Goal: Information Seeking & Learning: Learn about a topic

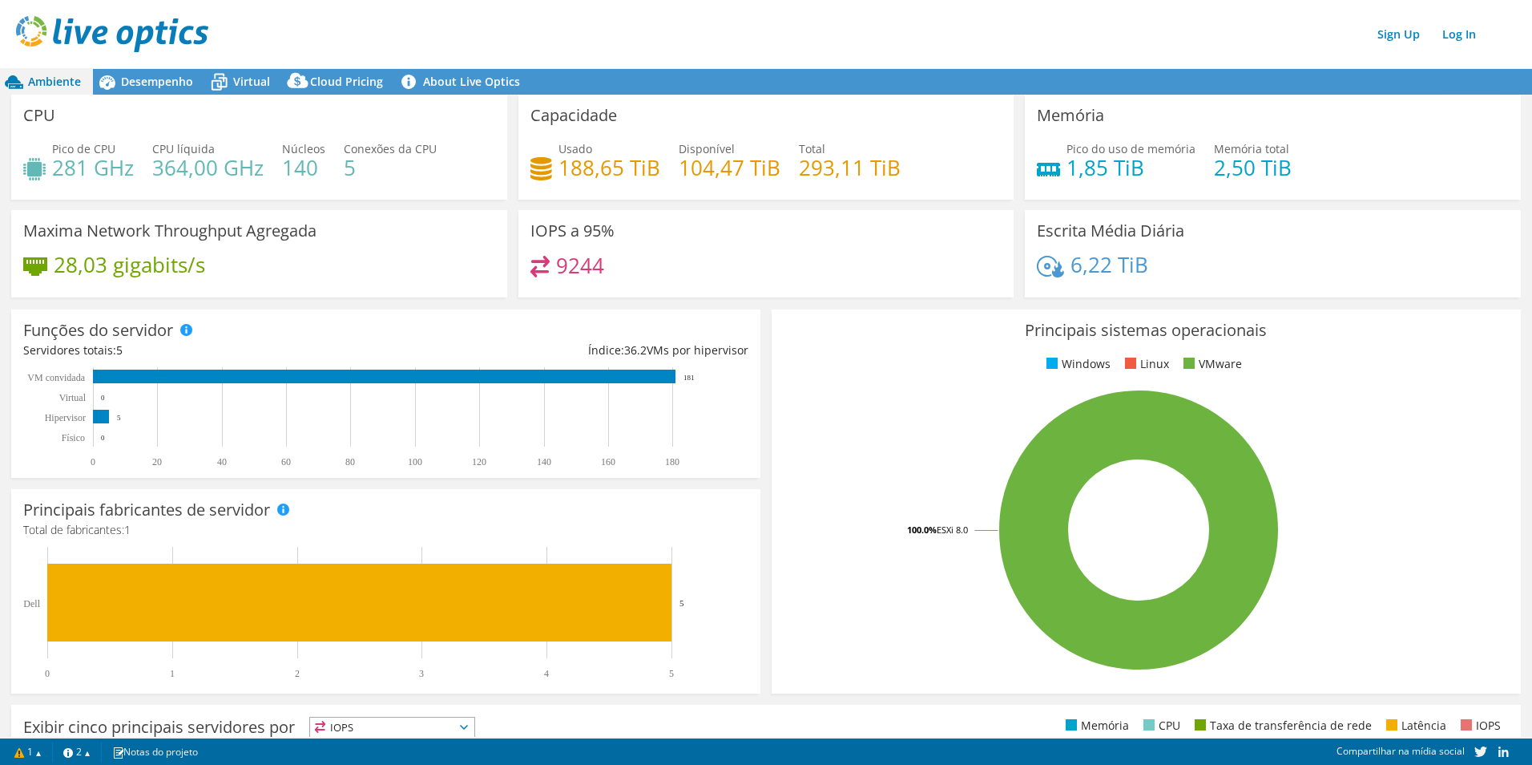
click at [94, 23] on img at bounding box center [112, 34] width 192 height 36
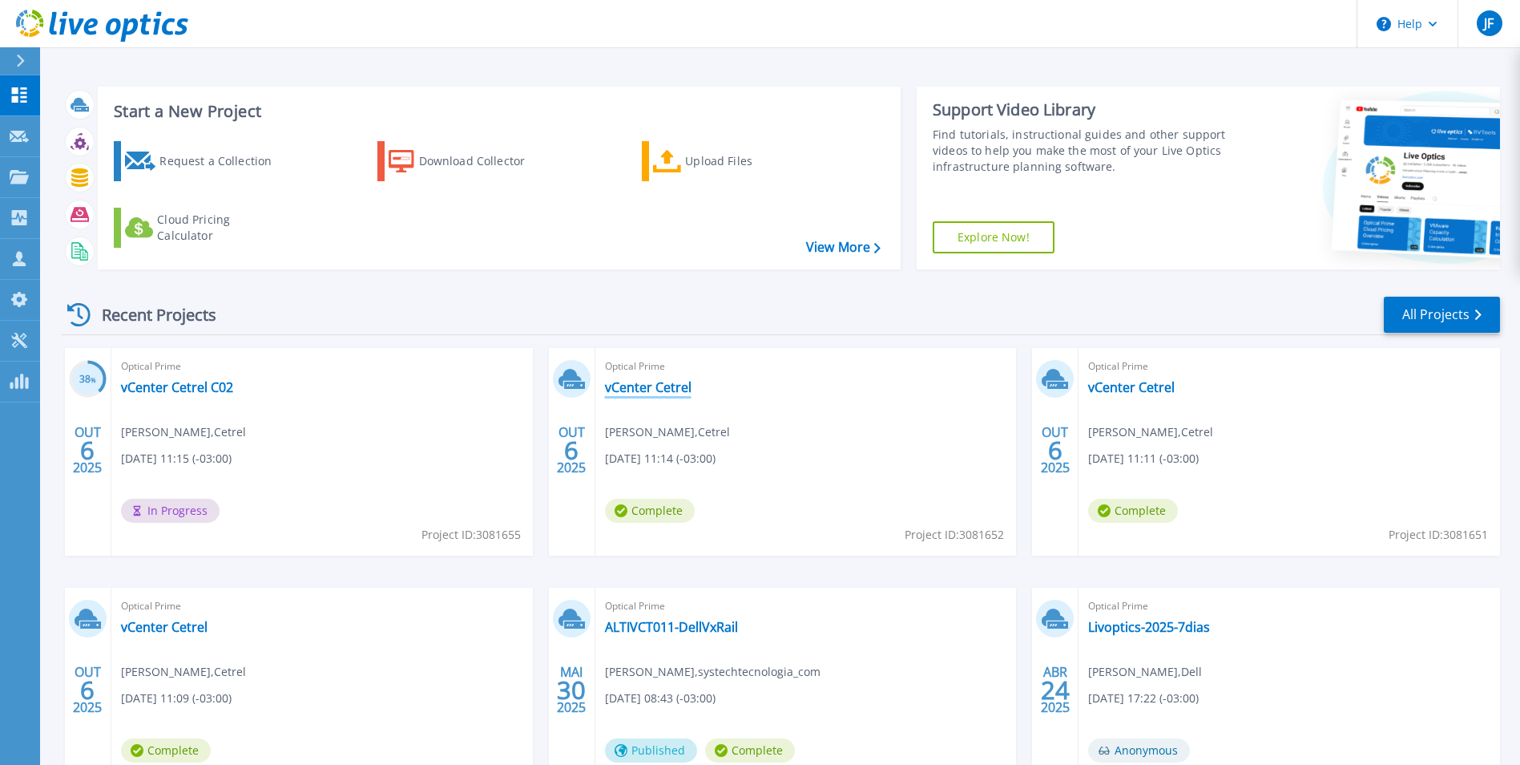
click at [637, 393] on link "vCenter Cetrel" at bounding box center [648, 387] width 87 height 16
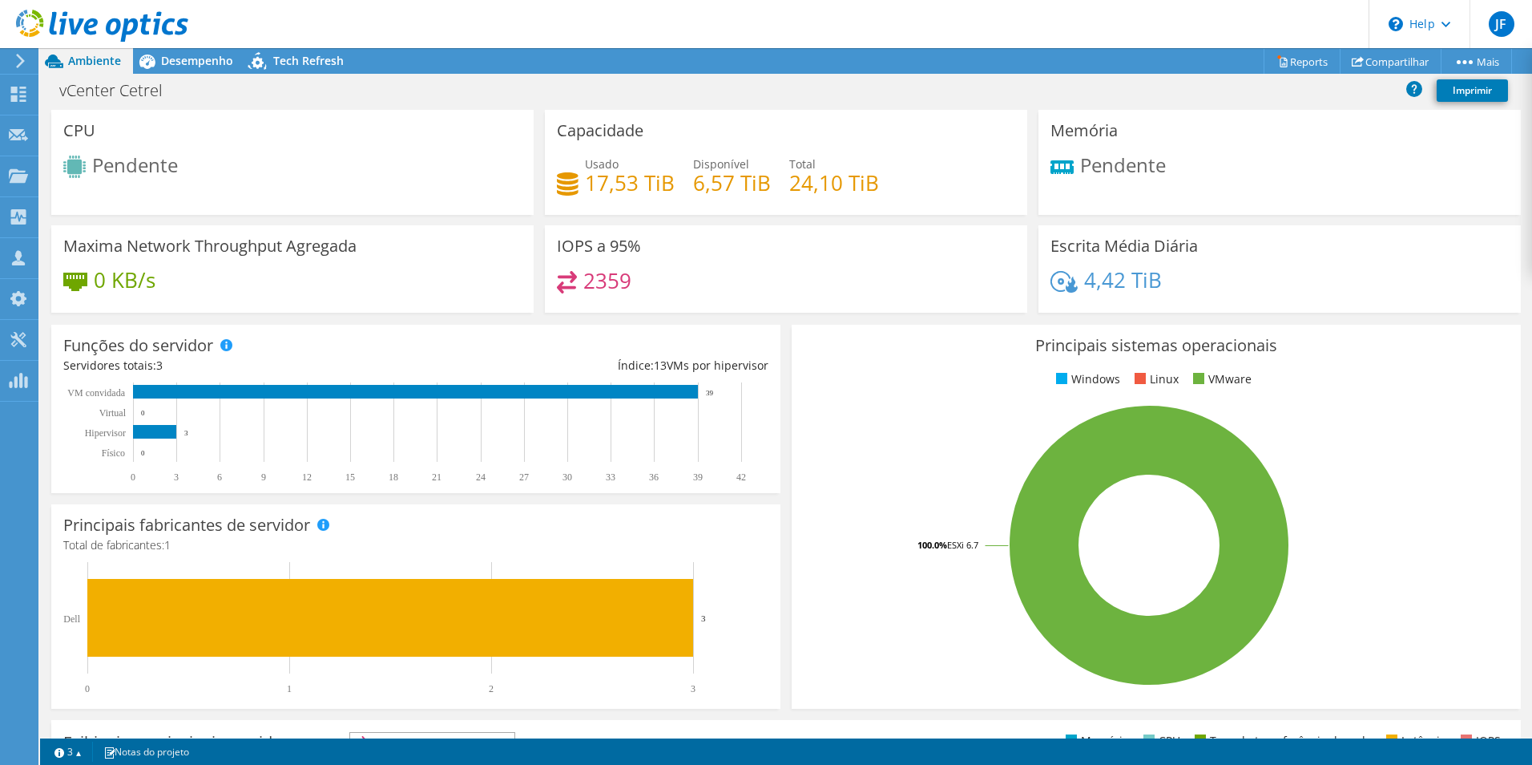
click at [77, 65] on span "Ambiente" at bounding box center [94, 60] width 53 height 15
click at [22, 95] on icon at bounding box center [18, 94] width 19 height 15
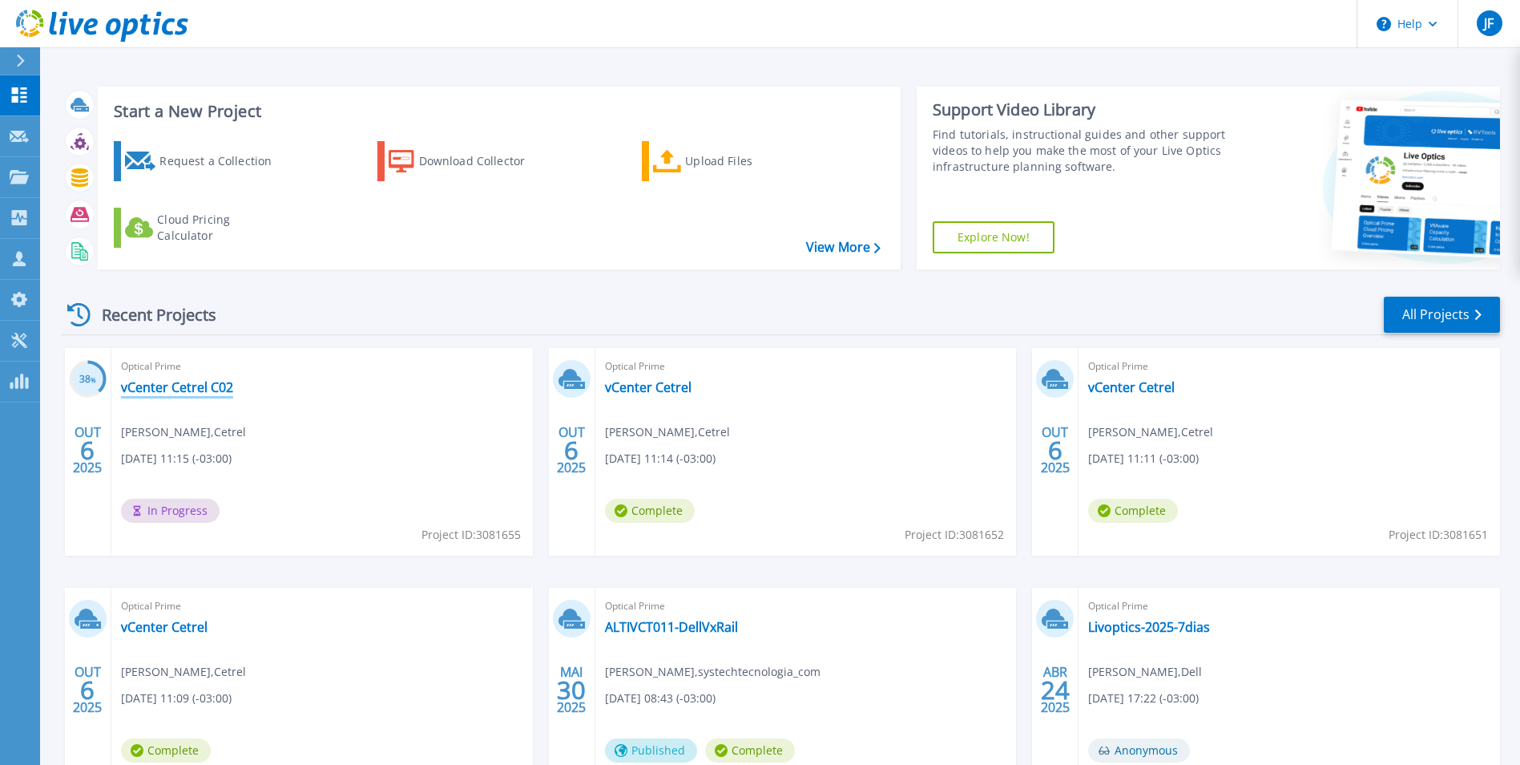
click at [167, 395] on link "vCenter Cetrel C02" at bounding box center [177, 387] width 112 height 16
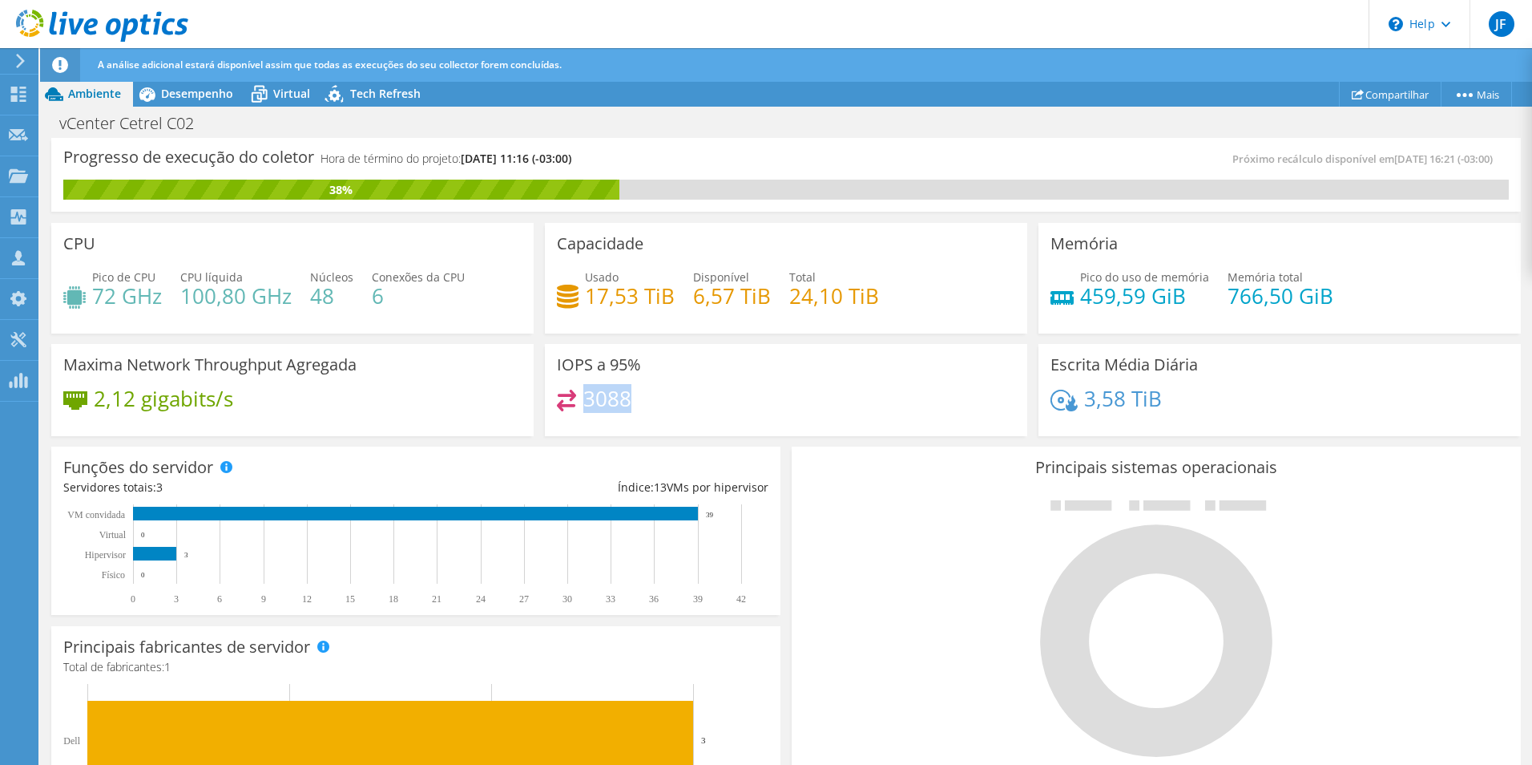
drag, startPoint x: 582, startPoint y: 401, endPoint x: 632, endPoint y: 401, distance: 49.7
click at [632, 401] on div "3088" at bounding box center [786, 406] width 458 height 34
drag, startPoint x: 93, startPoint y: 291, endPoint x: 163, endPoint y: 297, distance: 70.0
click at [156, 297] on h4 "72 GHz" at bounding box center [127, 296] width 70 height 18
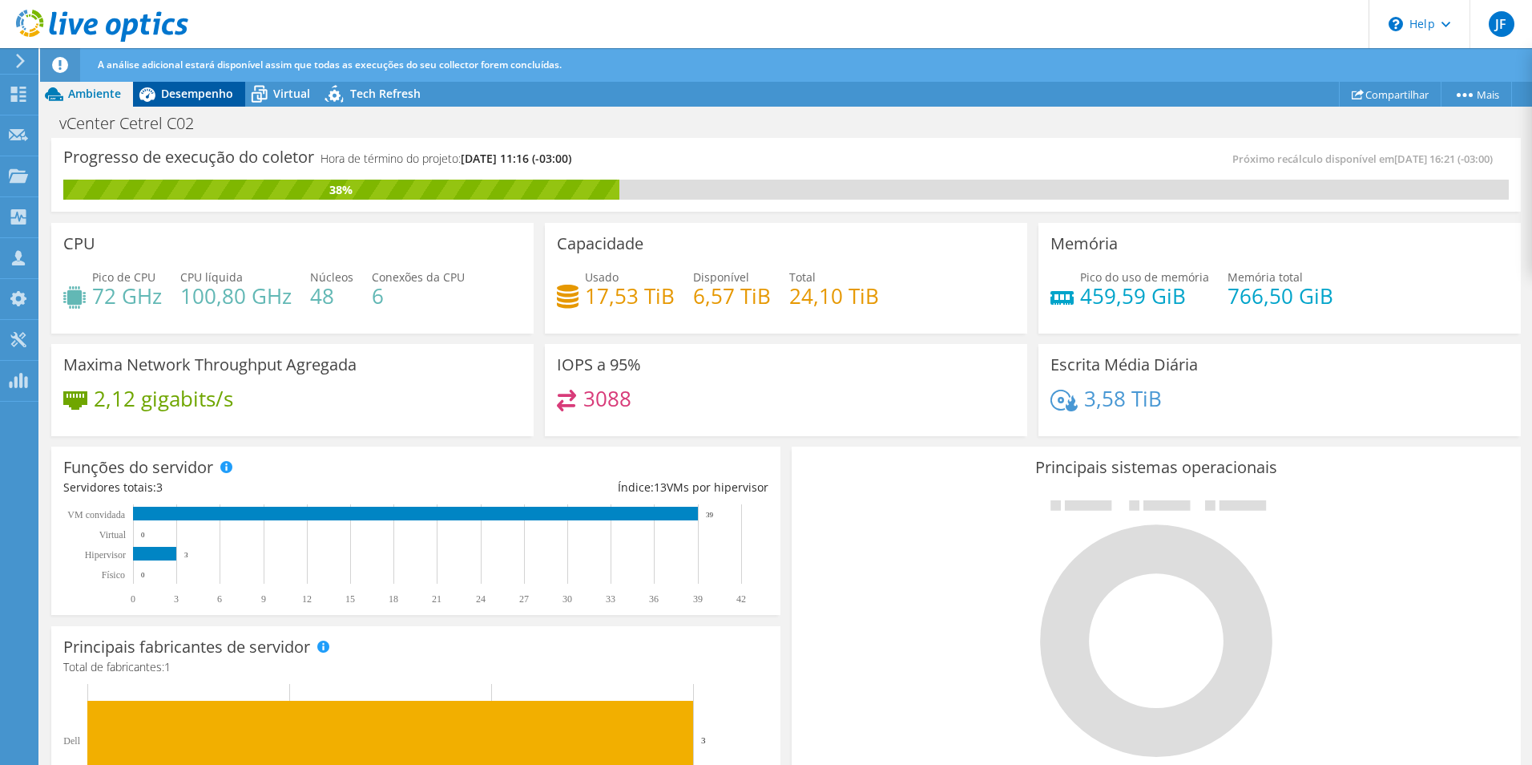
drag, startPoint x: 163, startPoint y: 297, endPoint x: 206, endPoint y: 91, distance: 211.2
click at [206, 91] on span "Desempenho" at bounding box center [197, 93] width 72 height 15
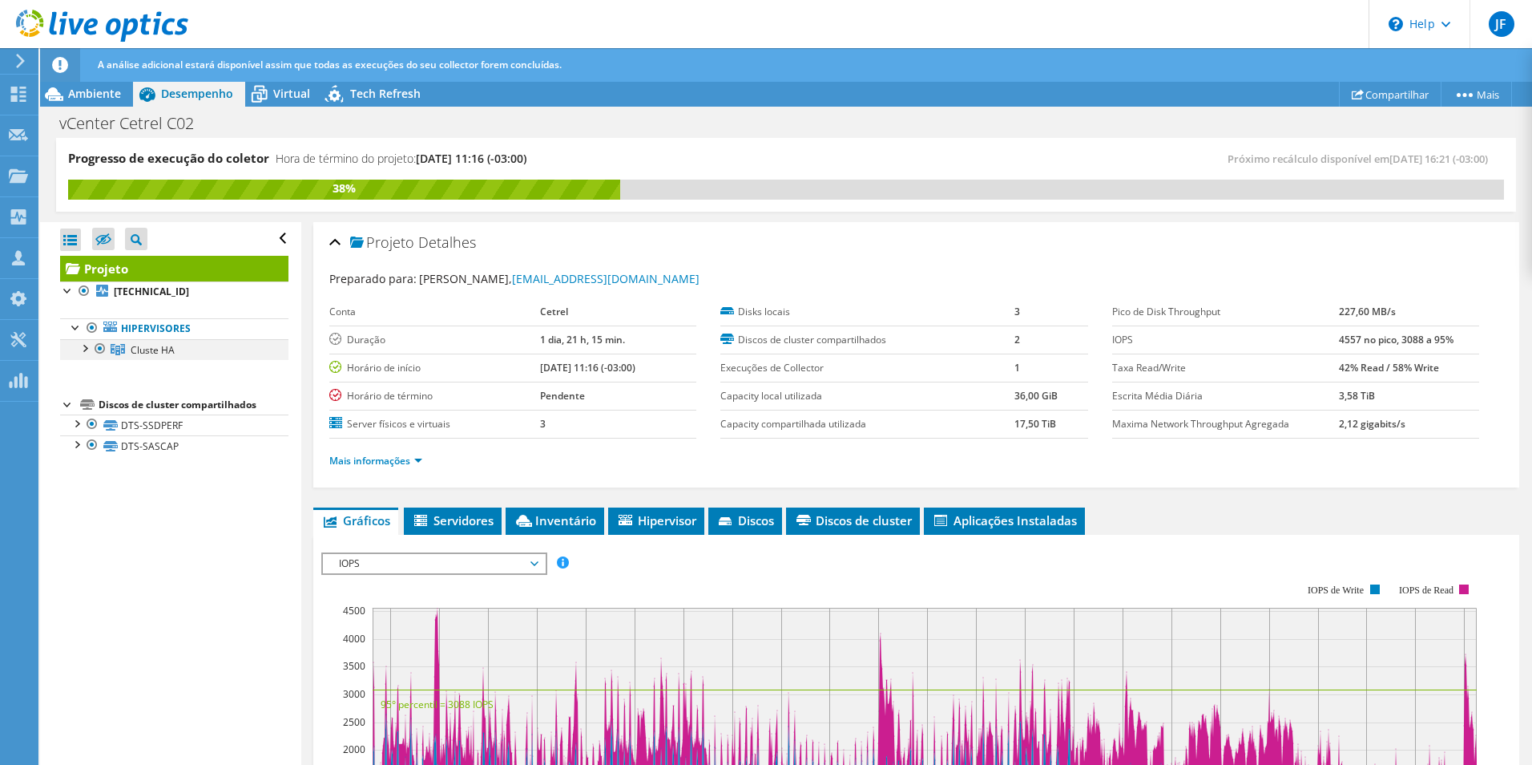
click at [88, 353] on div at bounding box center [84, 347] width 16 height 16
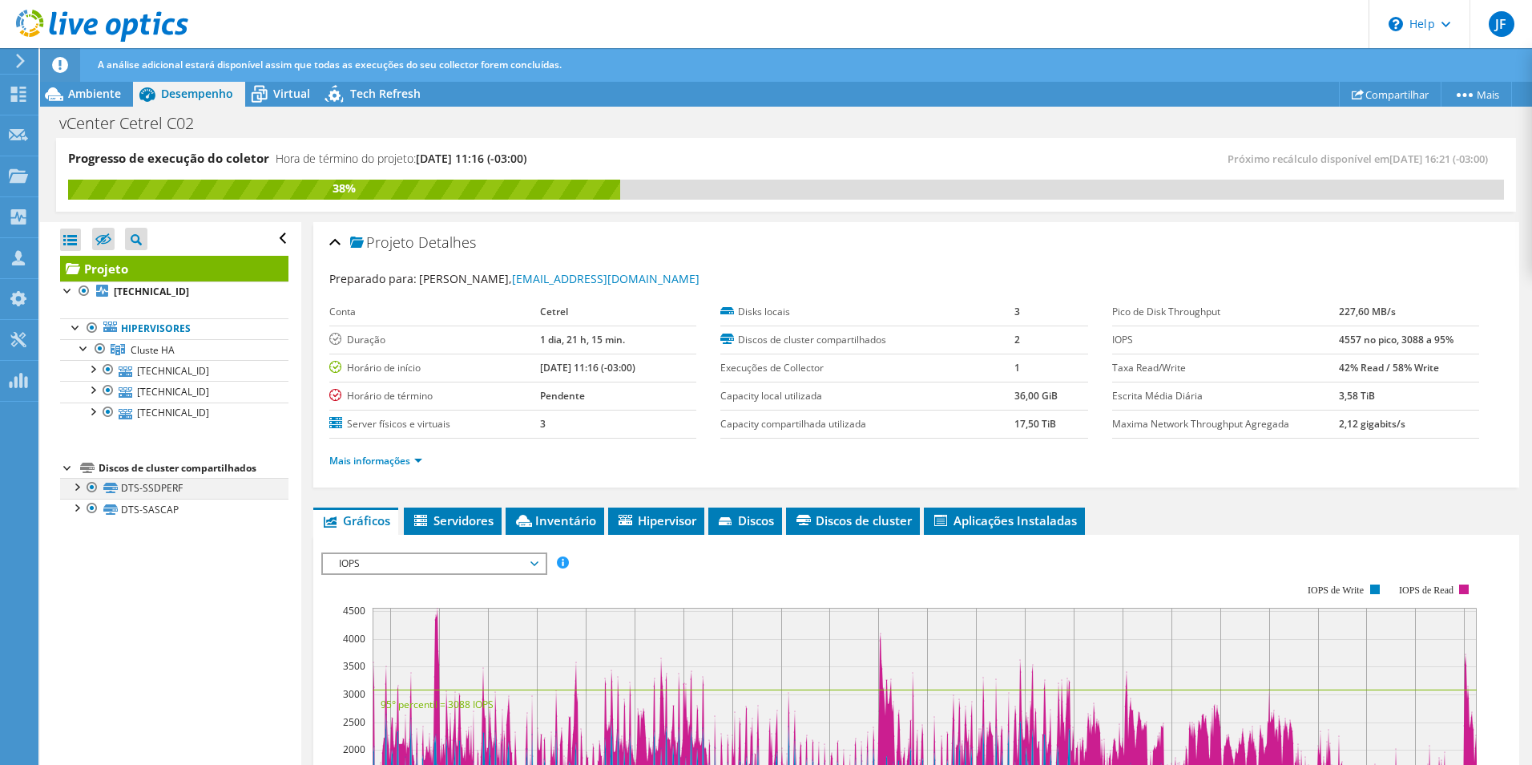
click at [74, 486] on div at bounding box center [76, 486] width 16 height 16
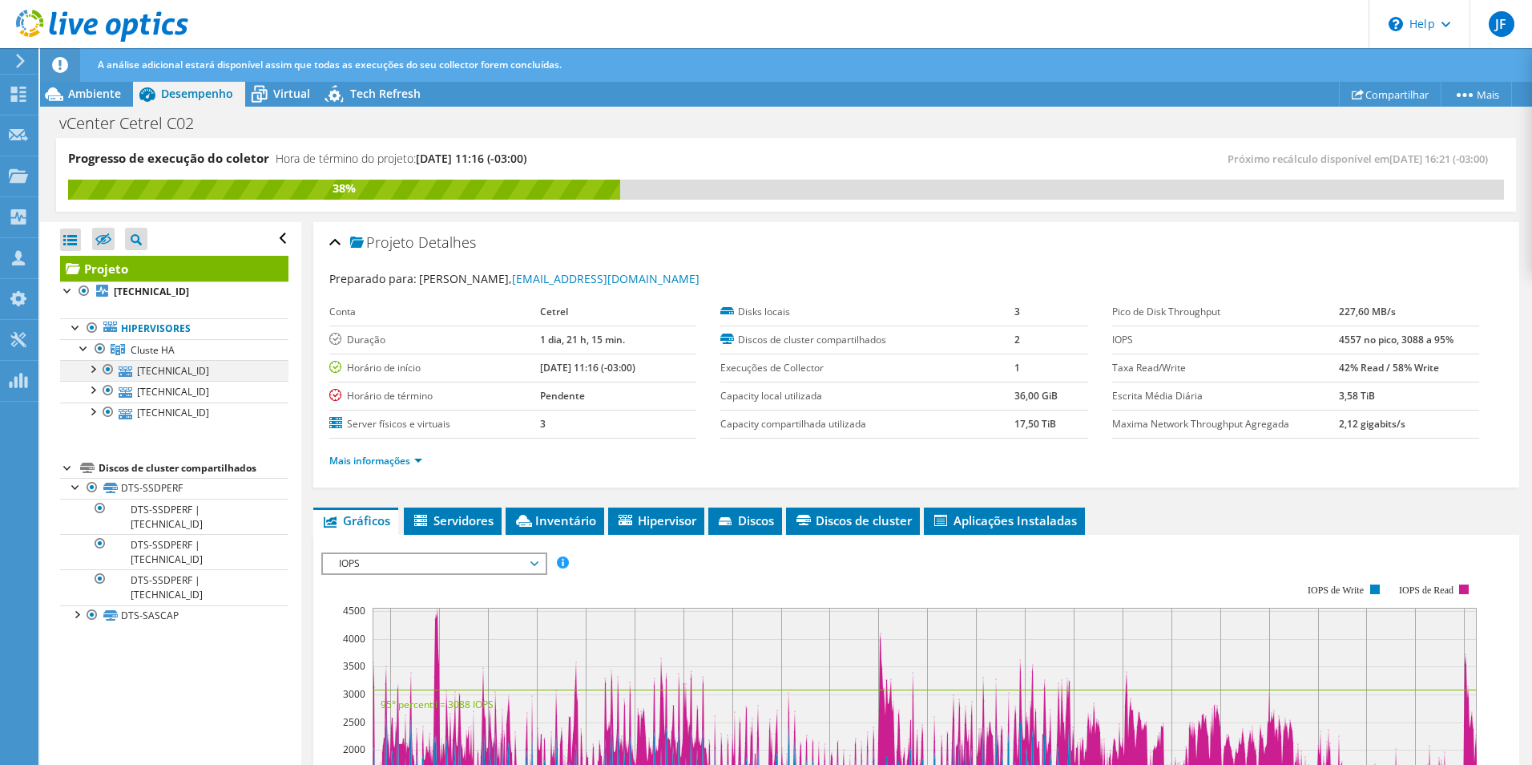
click at [94, 369] on div at bounding box center [92, 368] width 16 height 16
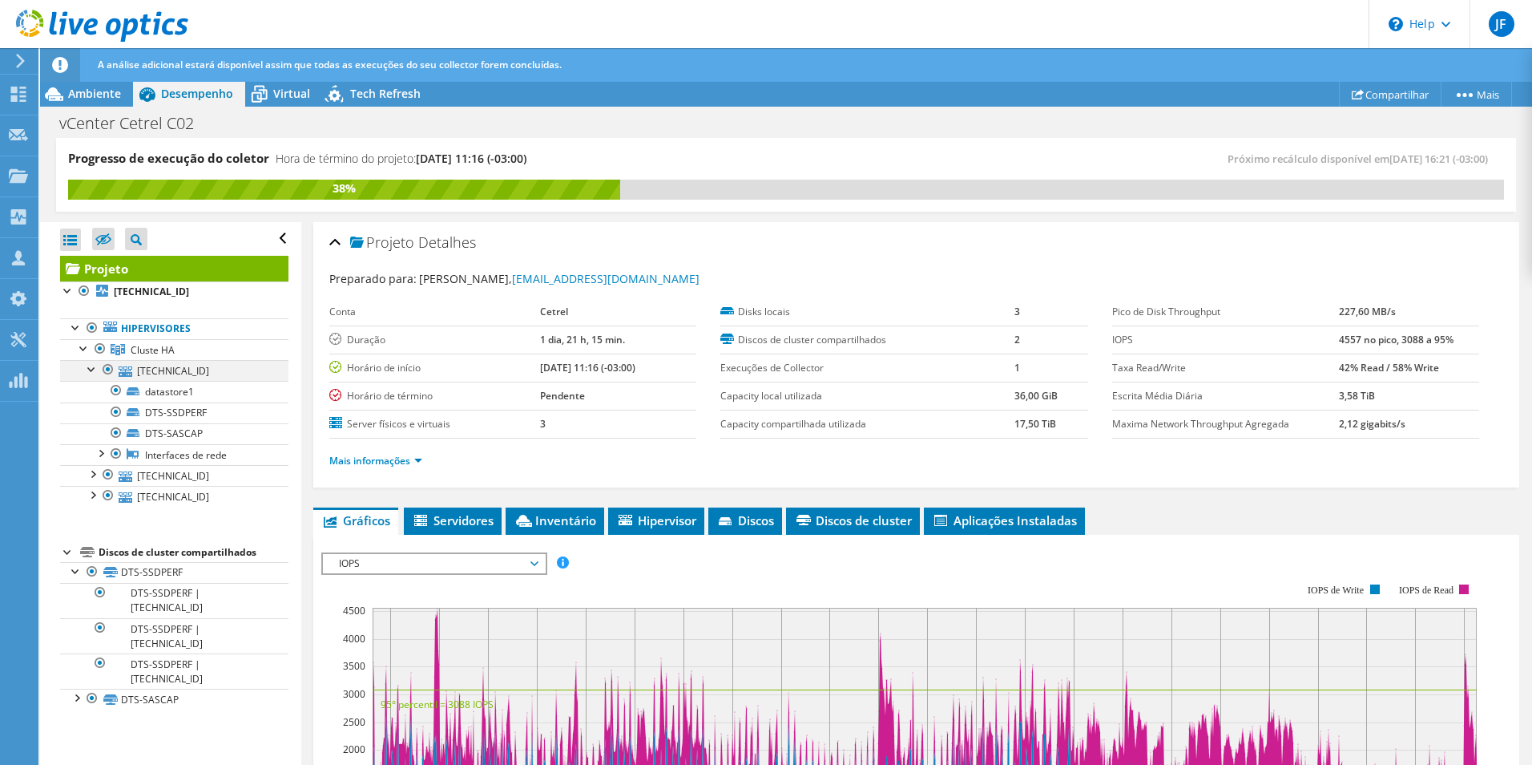
click at [89, 368] on div at bounding box center [92, 368] width 16 height 16
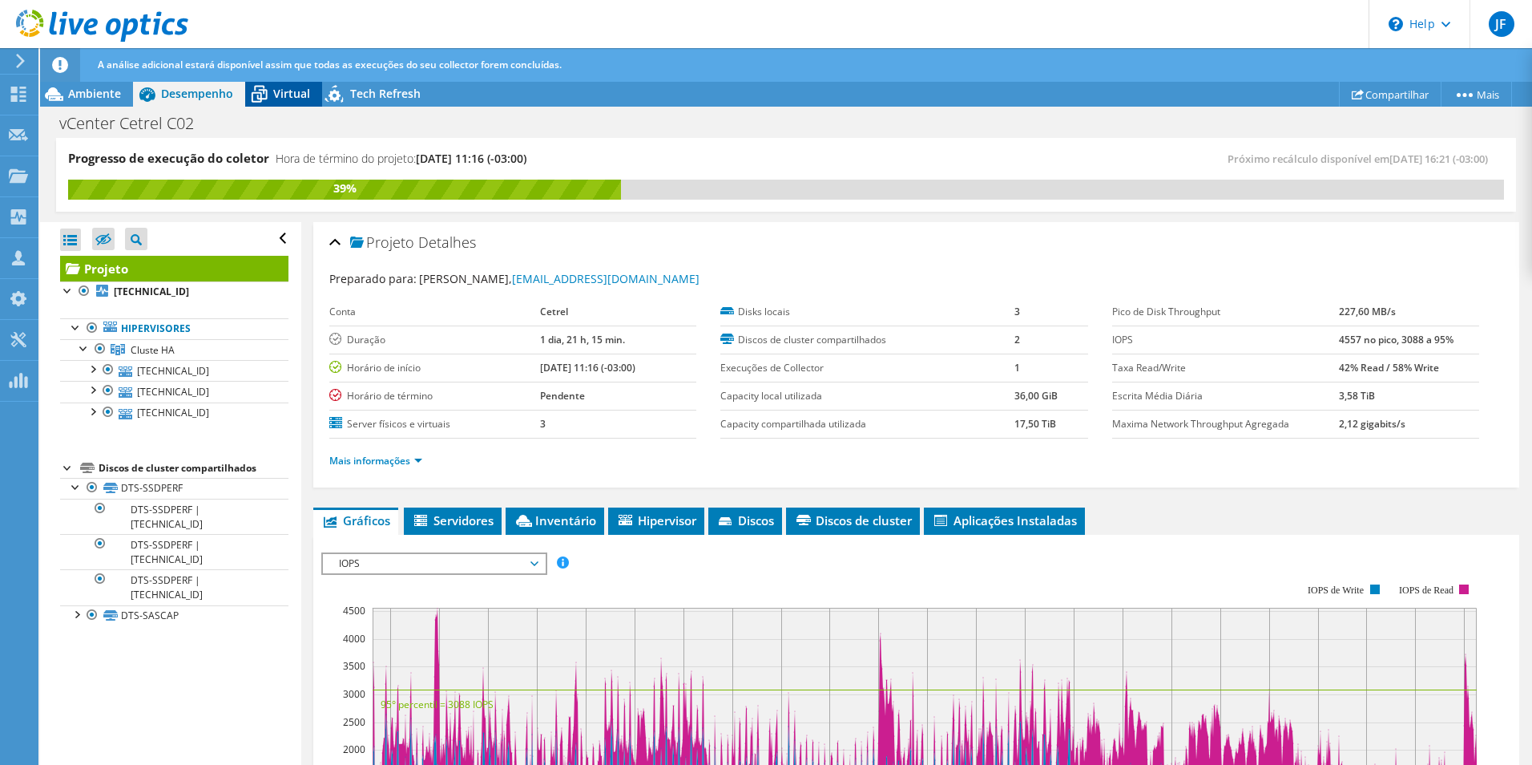
click at [274, 87] on span "Virtual" at bounding box center [291, 93] width 37 height 15
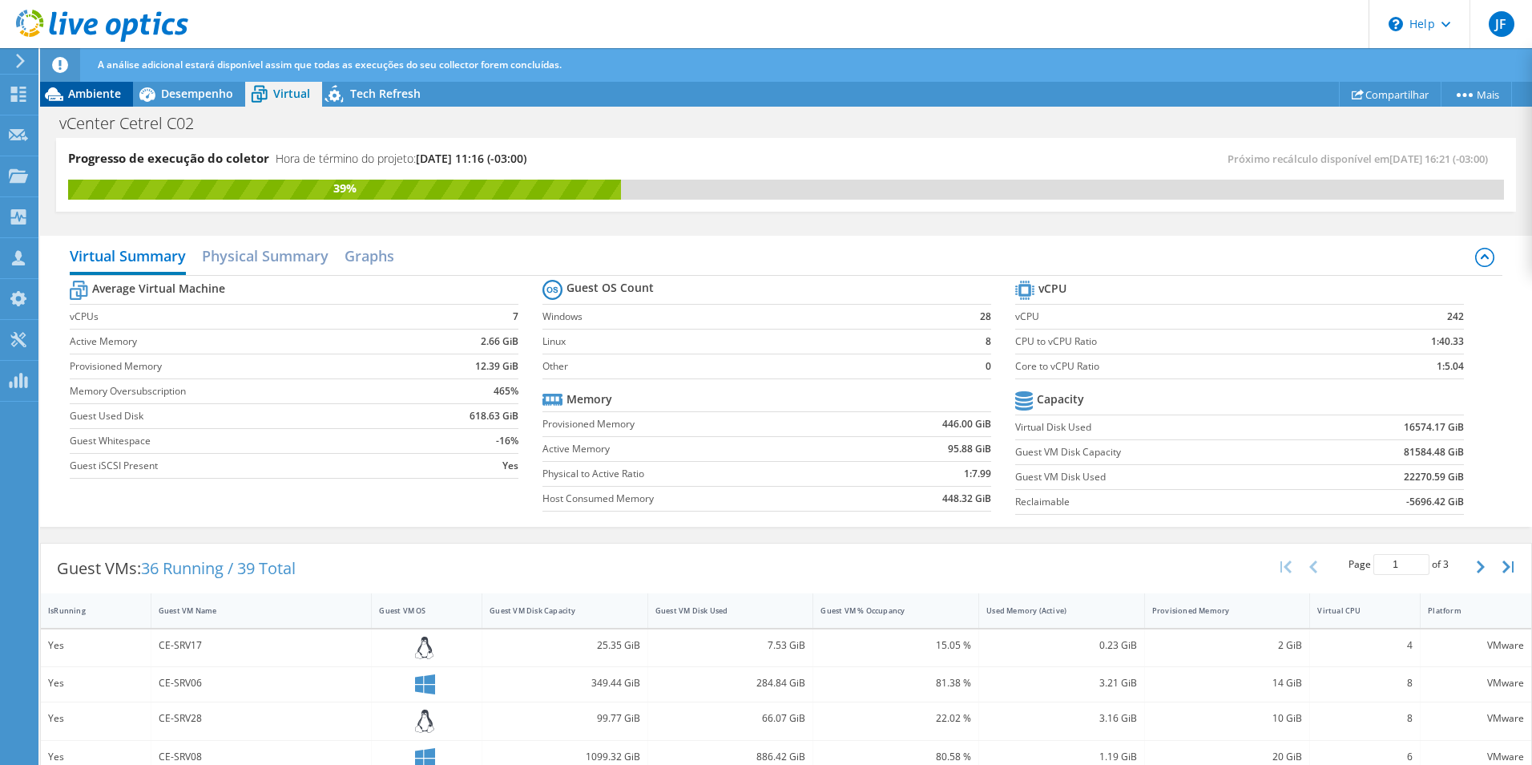
click at [81, 90] on span "Ambiente" at bounding box center [94, 93] width 53 height 15
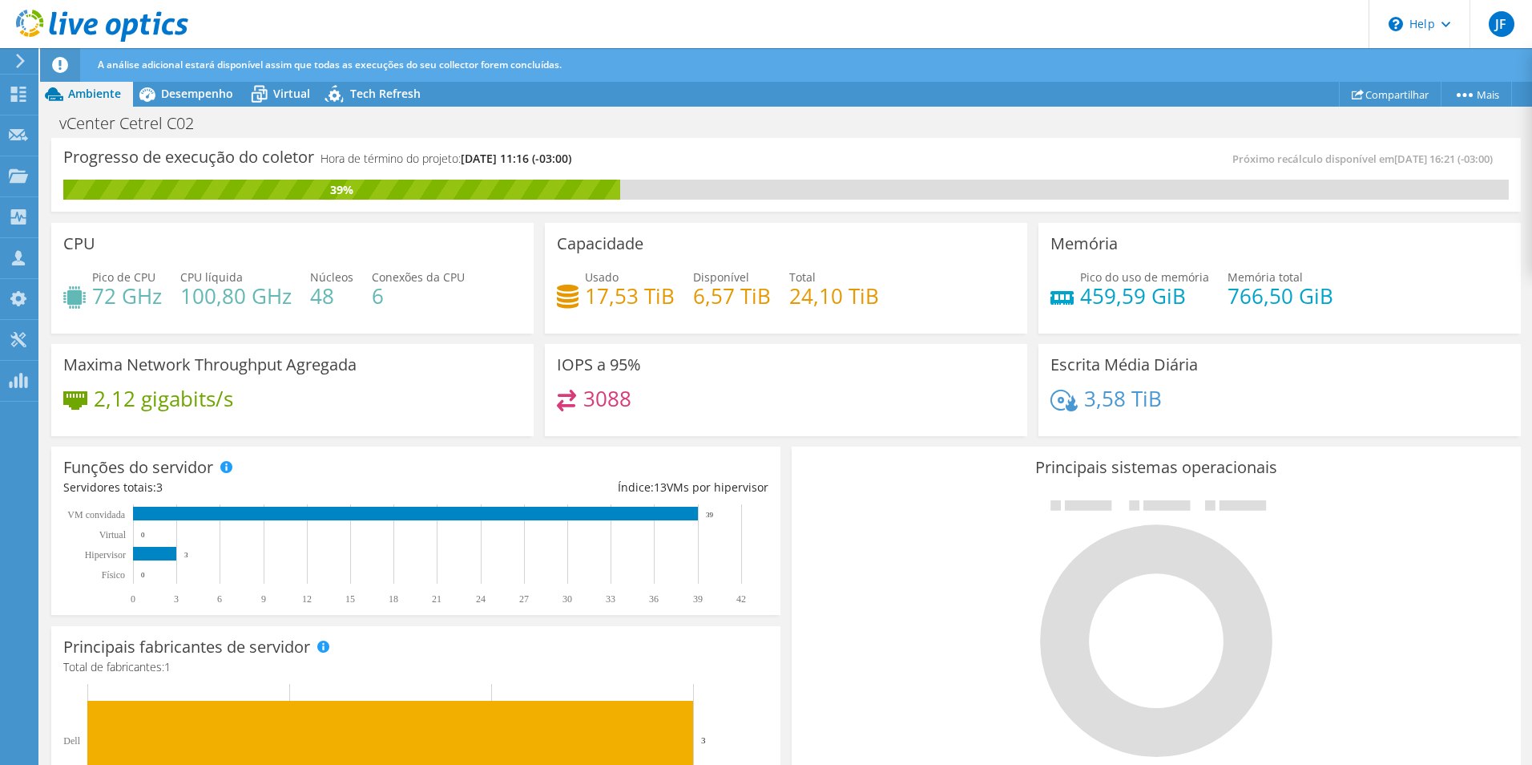
click at [789, 297] on h4 "24,10 TiB" at bounding box center [834, 296] width 90 height 18
drag, startPoint x: 685, startPoint y: 294, endPoint x: 735, endPoint y: 291, distance: 49.8
click at [735, 291] on div "Usado 17,53 TiB Disponível 6,57 TiB Total 24,10 TiB" at bounding box center [786, 294] width 458 height 52
click at [693, 299] on h4 "6,57 TiB" at bounding box center [732, 296] width 78 height 18
drag, startPoint x: 585, startPoint y: 292, endPoint x: 672, endPoint y: 297, distance: 87.5
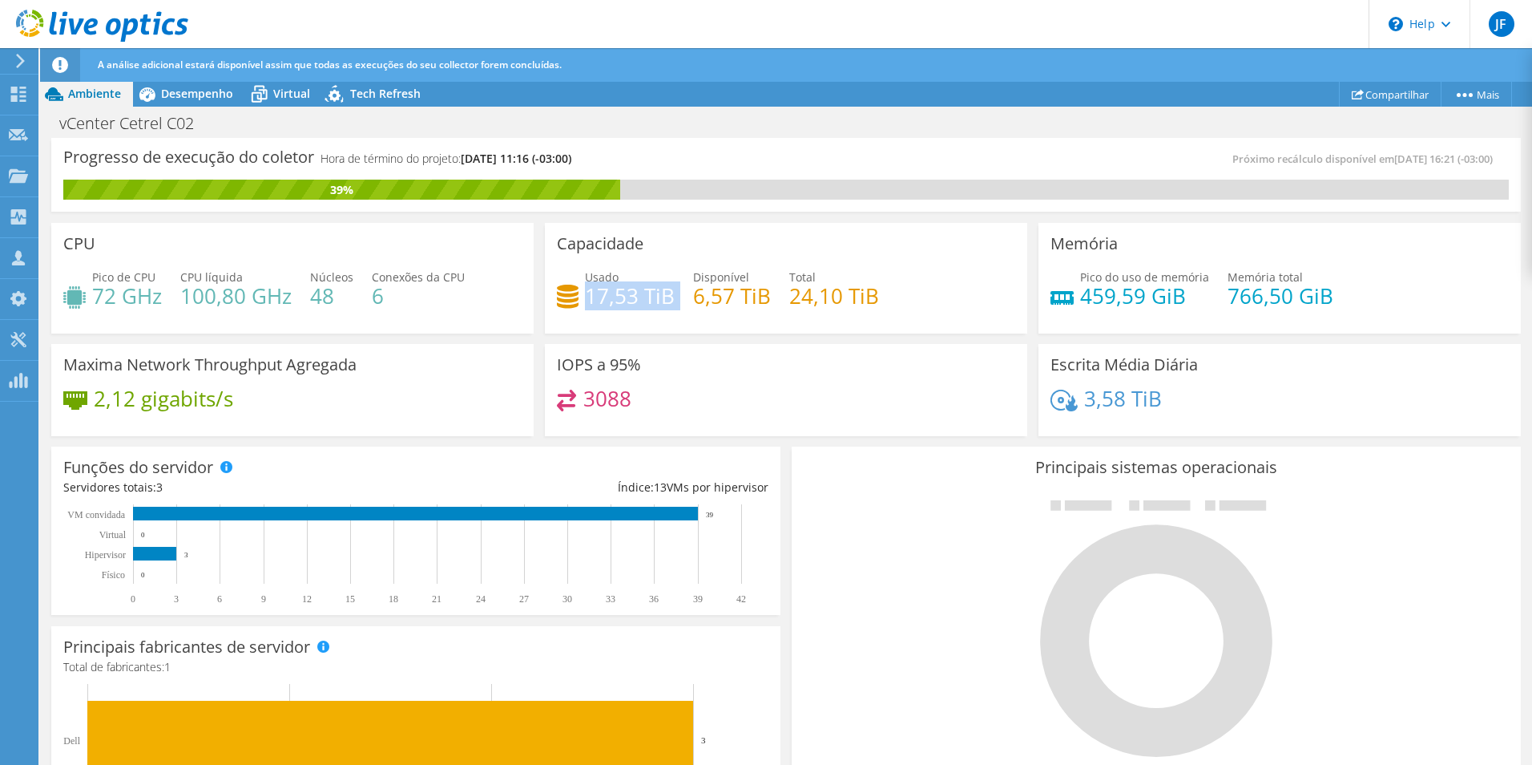
click at [672, 297] on div "Usado 17,53 TiB Disponível 6,57 TiB Total 24,10 TiB" at bounding box center [786, 294] width 458 height 52
copy div "17,53 TiB"
click at [728, 290] on h4 "6,57 TiB" at bounding box center [732, 296] width 78 height 18
drag, startPoint x: 695, startPoint y: 292, endPoint x: 720, endPoint y: 293, distance: 25.7
click at [720, 293] on h4 "6,57 TiB" at bounding box center [732, 296] width 78 height 18
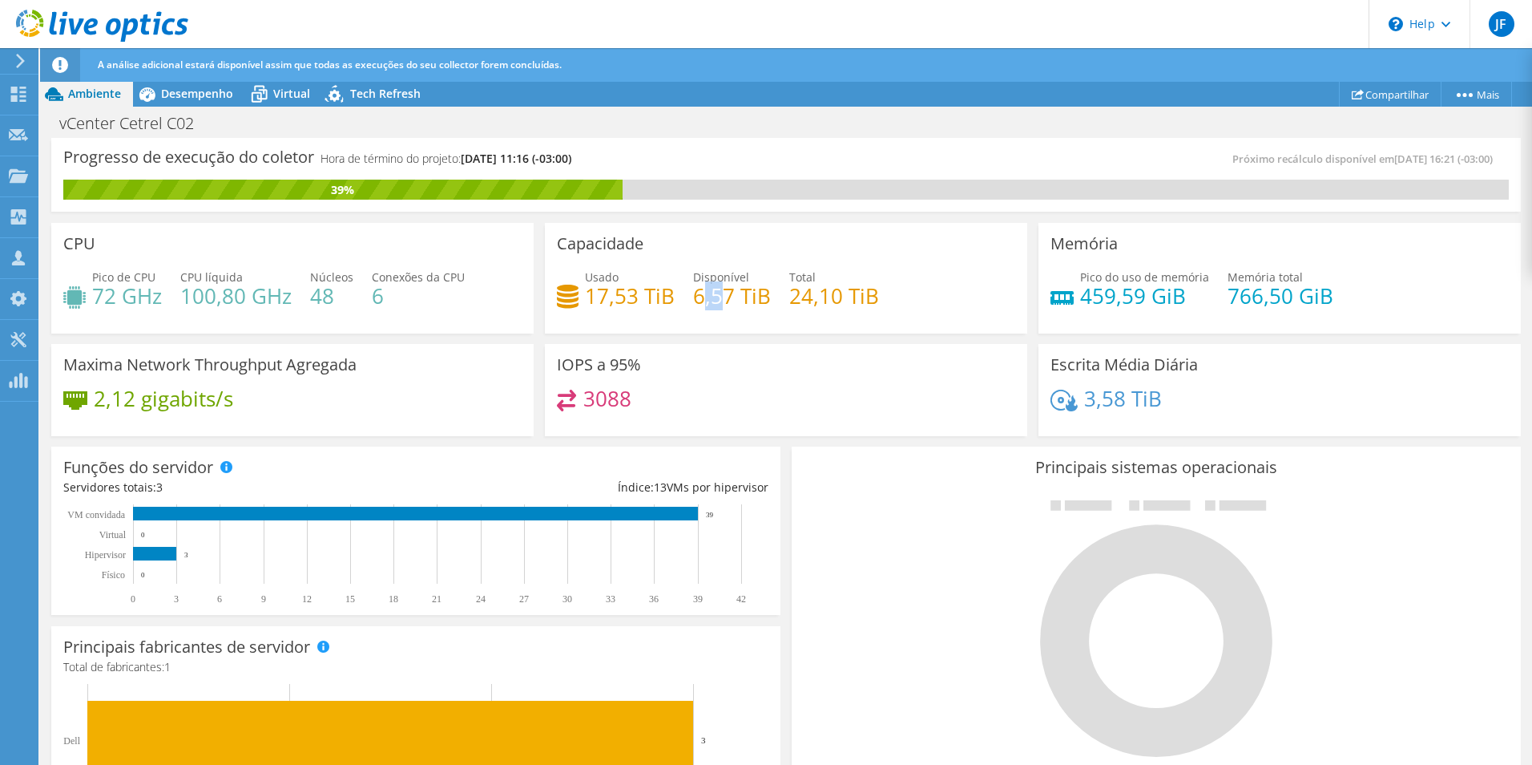
click at [717, 295] on h4 "6,57 TiB" at bounding box center [732, 296] width 78 height 18
drag, startPoint x: 697, startPoint y: 298, endPoint x: 735, endPoint y: 298, distance: 37.7
click at [735, 298] on h4 "6,57 TiB" at bounding box center [732, 296] width 78 height 18
drag, startPoint x: 791, startPoint y: 297, endPoint x: 874, endPoint y: 305, distance: 82.9
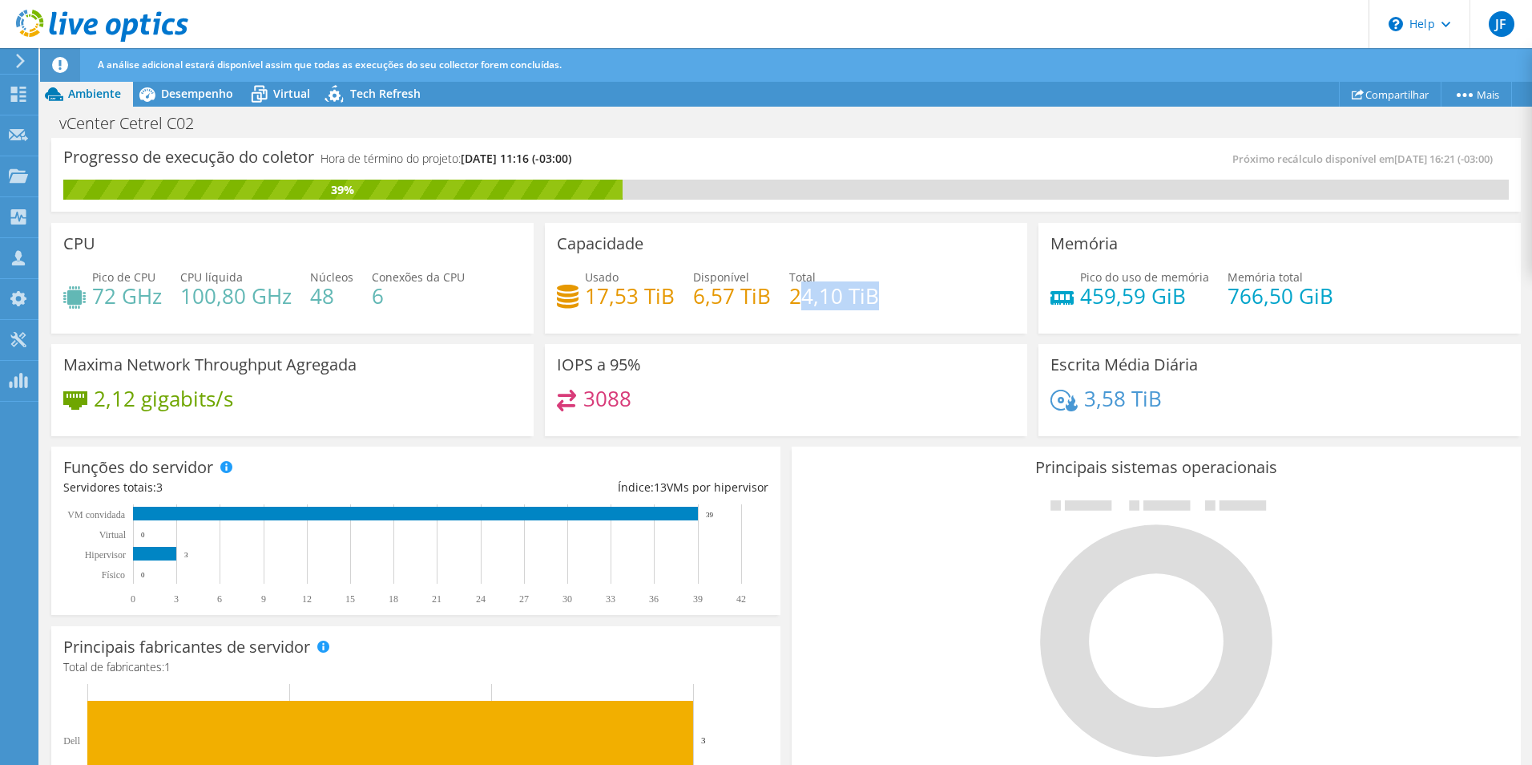
click at [874, 305] on div "Usado 17,53 TiB Disponível 6,57 TiB Total 24,10 TiB" at bounding box center [786, 294] width 458 height 52
drag, startPoint x: 878, startPoint y: 298, endPoint x: 785, endPoint y: 288, distance: 93.5
click at [785, 288] on div "Usado 17,53 TiB Disponível 6,57 TiB Total 24,10 TiB" at bounding box center [786, 294] width 458 height 52
click at [789, 288] on h4 "24,10 TiB" at bounding box center [834, 296] width 90 height 18
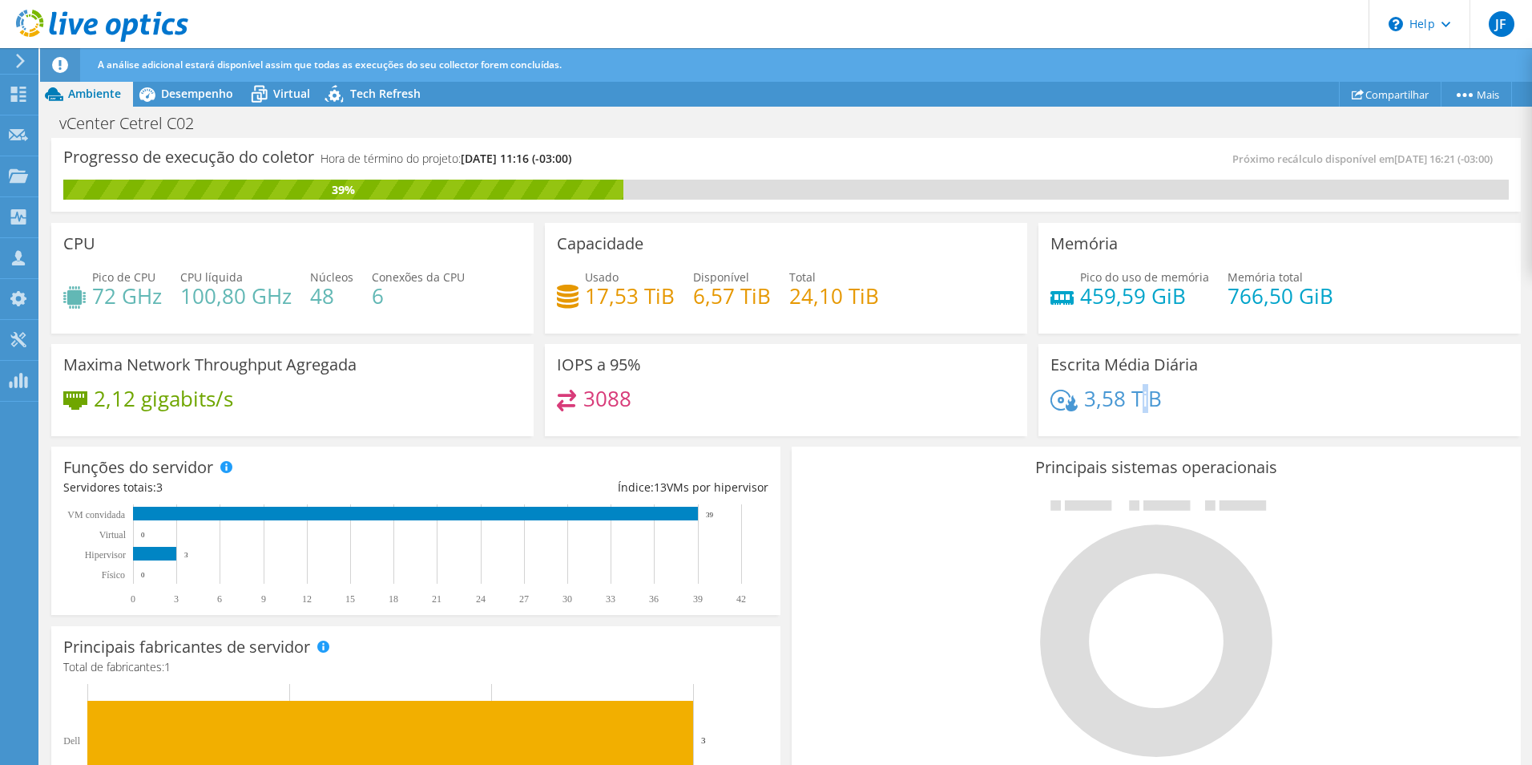
drag, startPoint x: 1135, startPoint y: 398, endPoint x: 1144, endPoint y: 398, distance: 9.6
click at [1144, 398] on h4 "3,58 TiB" at bounding box center [1123, 398] width 78 height 18
click at [1144, 399] on h4 "3,58 TiB" at bounding box center [1123, 398] width 78 height 18
click at [1140, 398] on h4 "3,58 TiB" at bounding box center [1123, 398] width 78 height 18
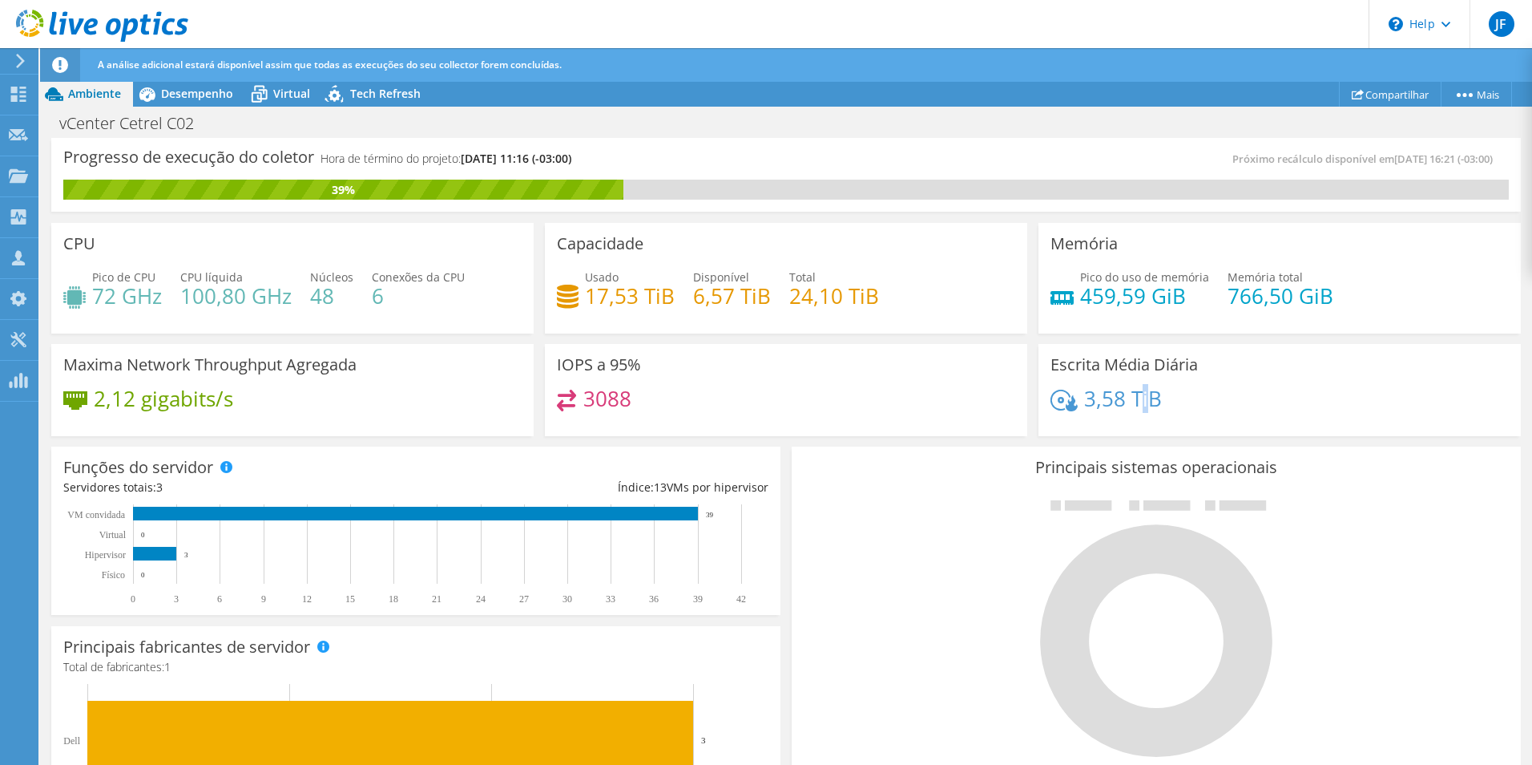
click at [1139, 398] on h4 "3,58 TiB" at bounding box center [1123, 398] width 78 height 18
click at [1140, 400] on h4 "3,58 TiB" at bounding box center [1123, 398] width 78 height 18
click at [1140, 401] on h4 "3,58 TiB" at bounding box center [1123, 398] width 78 height 18
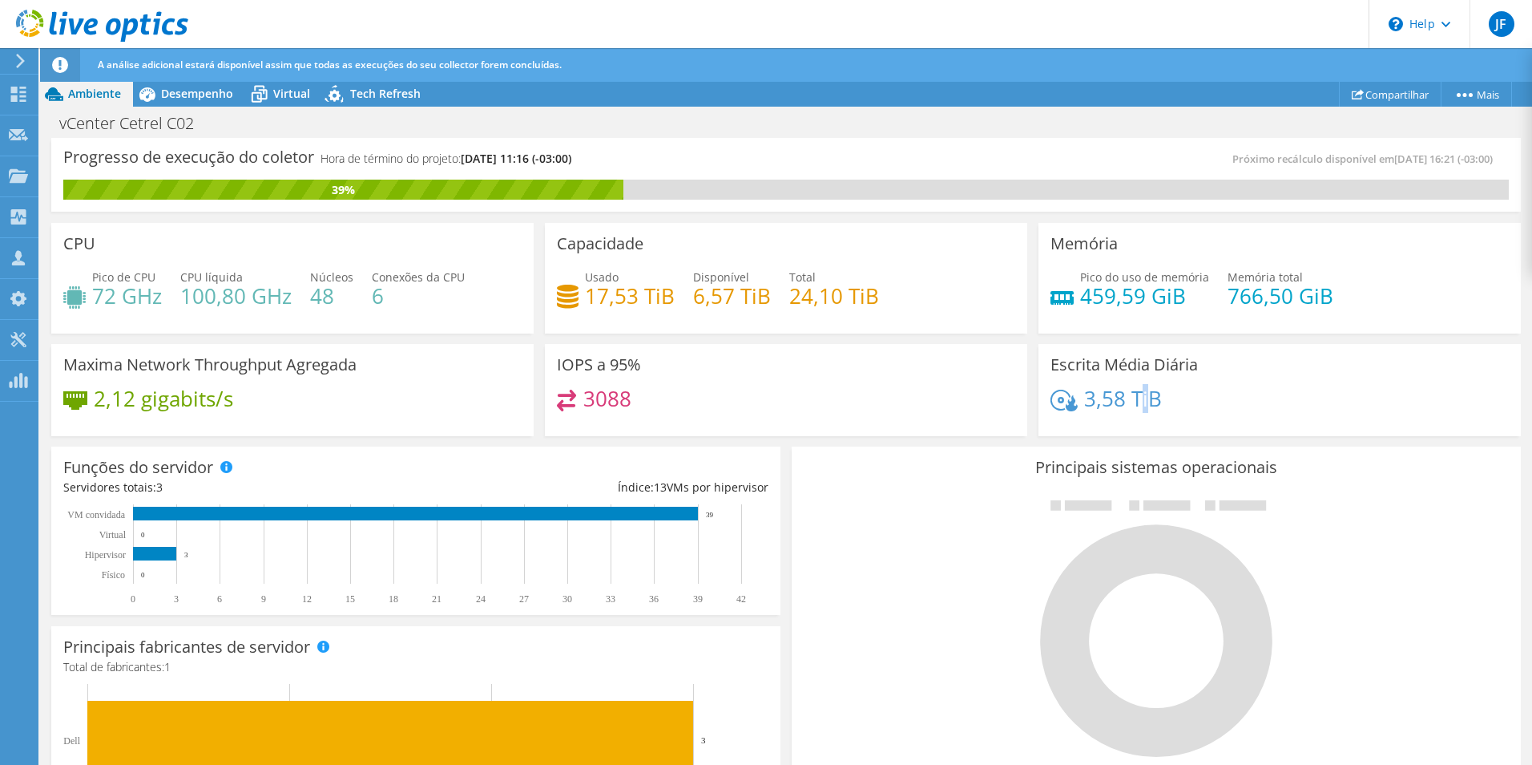
click at [1139, 401] on h4 "3,58 TiB" at bounding box center [1123, 398] width 78 height 18
drag, startPoint x: 1132, startPoint y: 401, endPoint x: 1140, endPoint y: 401, distance: 8.8
click at [1140, 401] on h4 "3,58 TiB" at bounding box center [1123, 398] width 78 height 18
click at [175, 87] on span "Desempenho" at bounding box center [197, 93] width 72 height 15
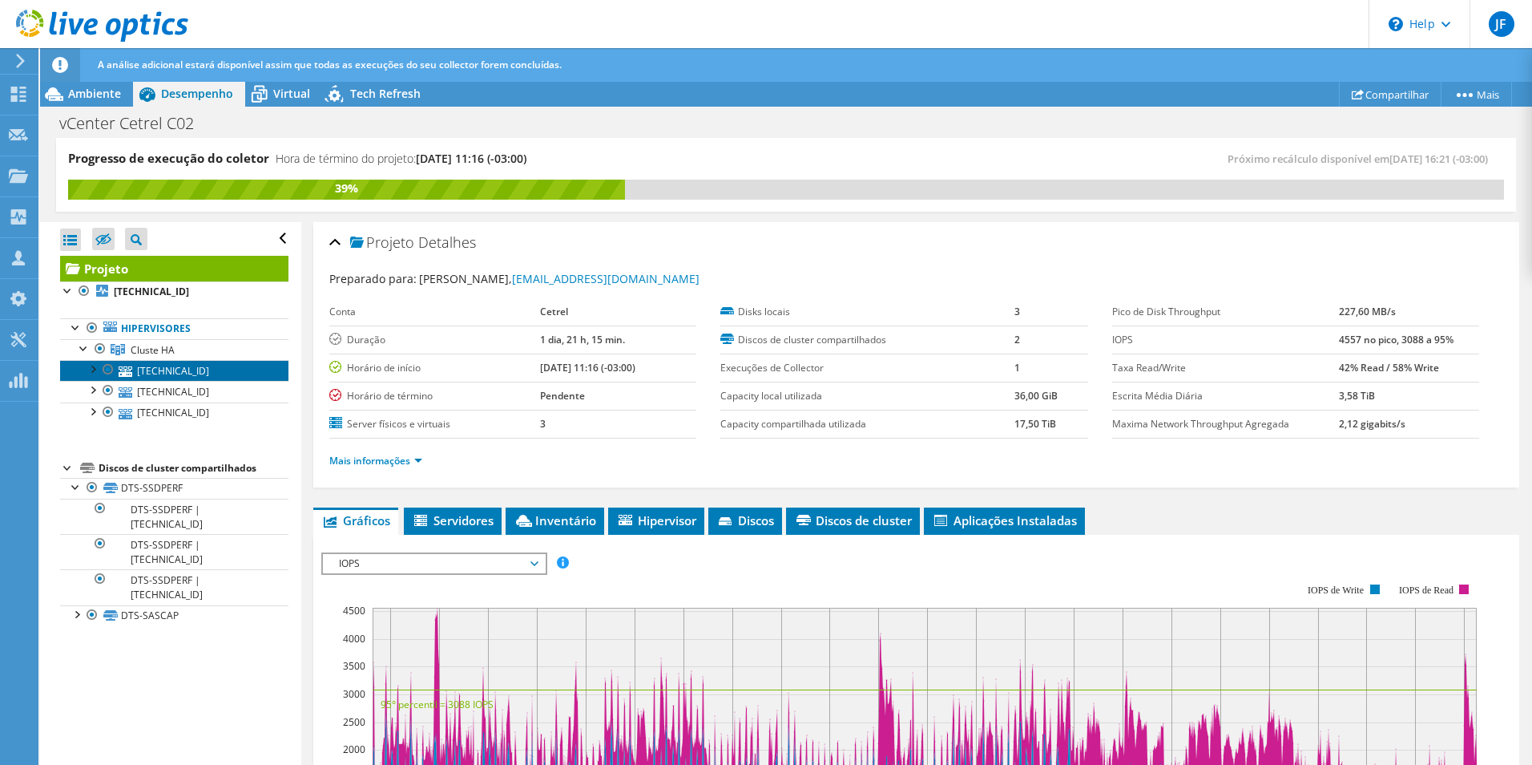
click at [179, 371] on link "[TECHNICAL_ID]" at bounding box center [174, 370] width 228 height 21
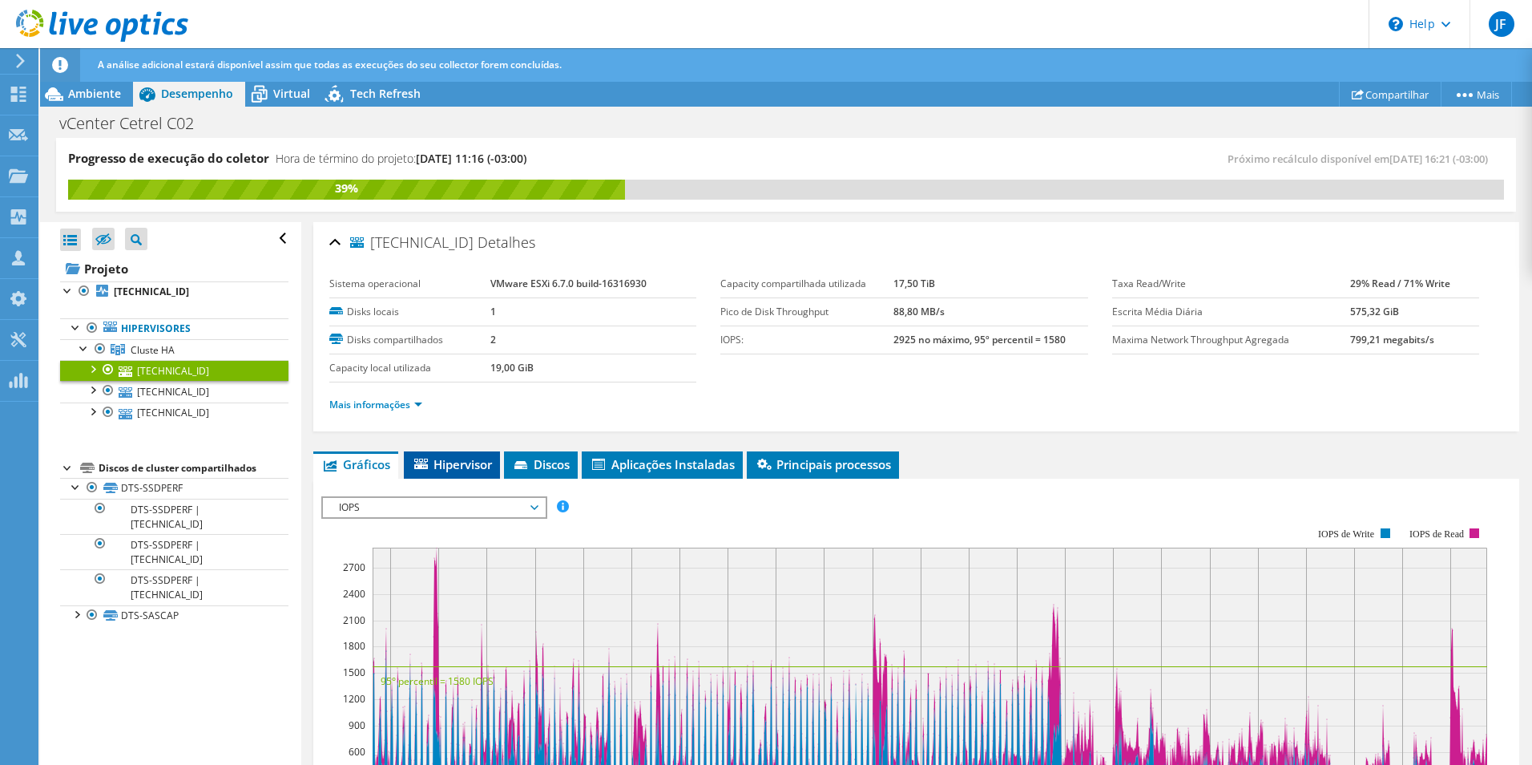
click at [469, 453] on li "Hipervisor" at bounding box center [452, 464] width 96 height 27
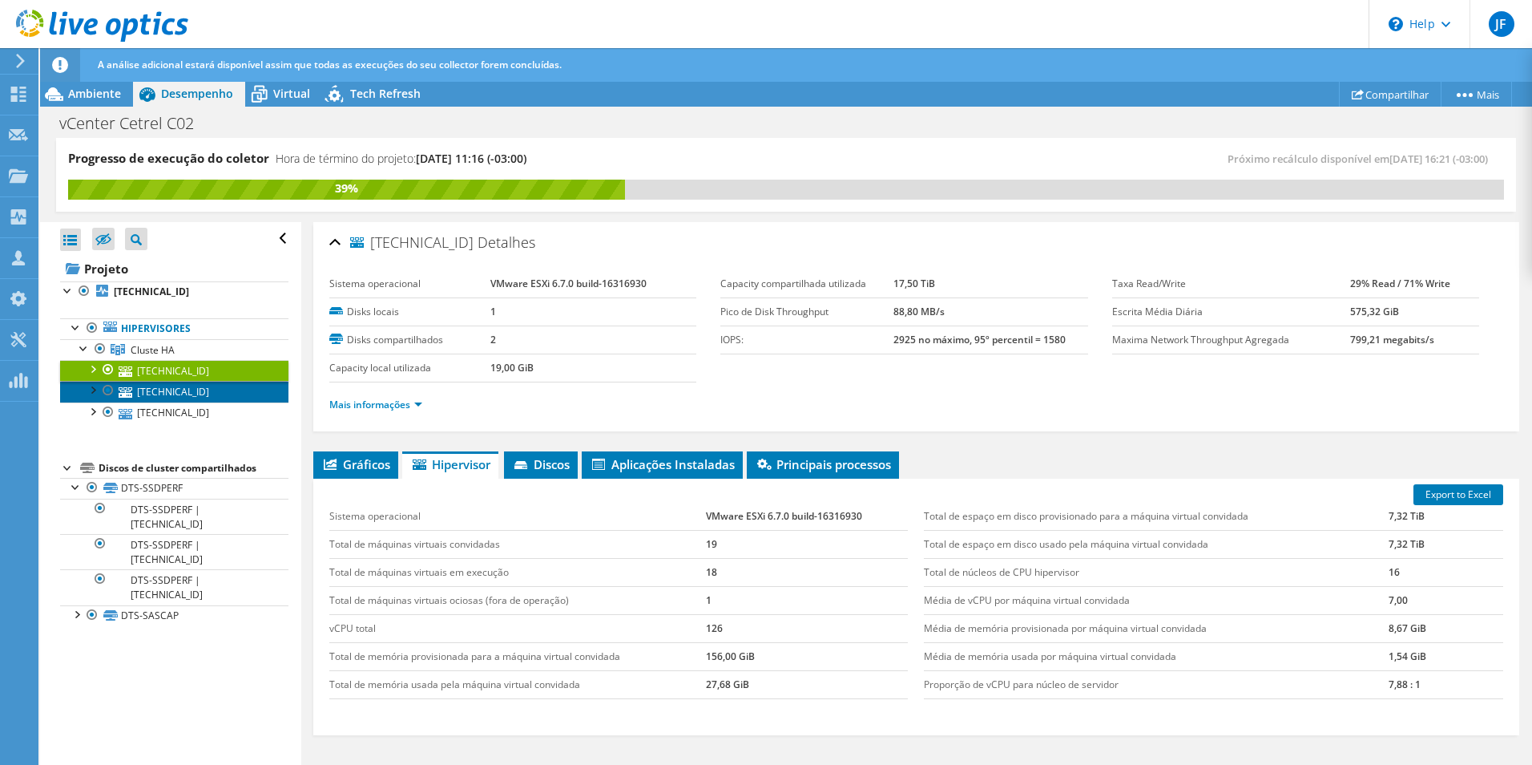
click at [164, 392] on link "[TECHNICAL_ID]" at bounding box center [174, 391] width 228 height 21
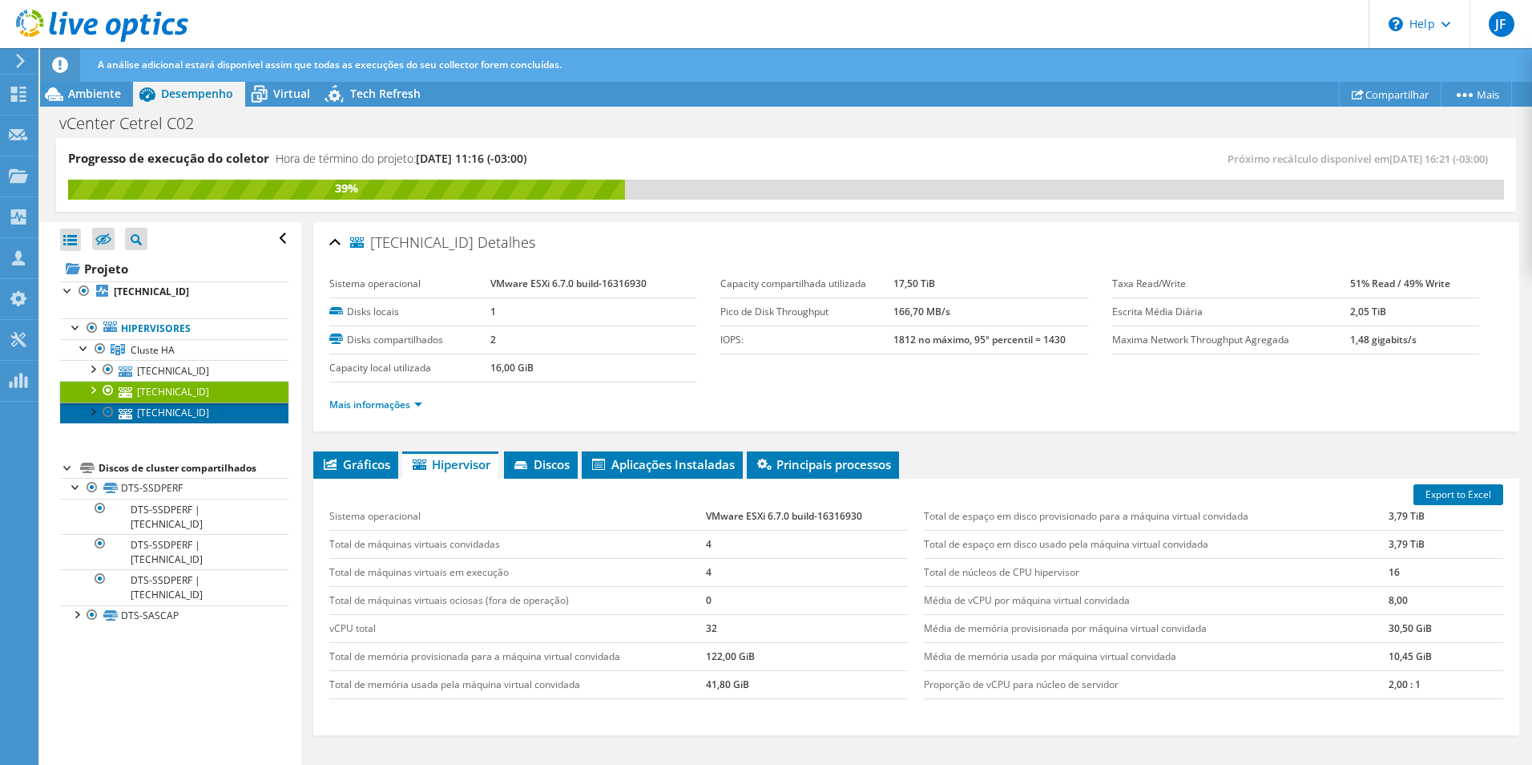
click at [148, 414] on link "[TECHNICAL_ID]" at bounding box center [174, 412] width 228 height 21
click at [153, 393] on link "[TECHNICAL_ID]" at bounding box center [174, 391] width 228 height 21
click at [157, 357] on link "Cluste HA" at bounding box center [174, 349] width 228 height 21
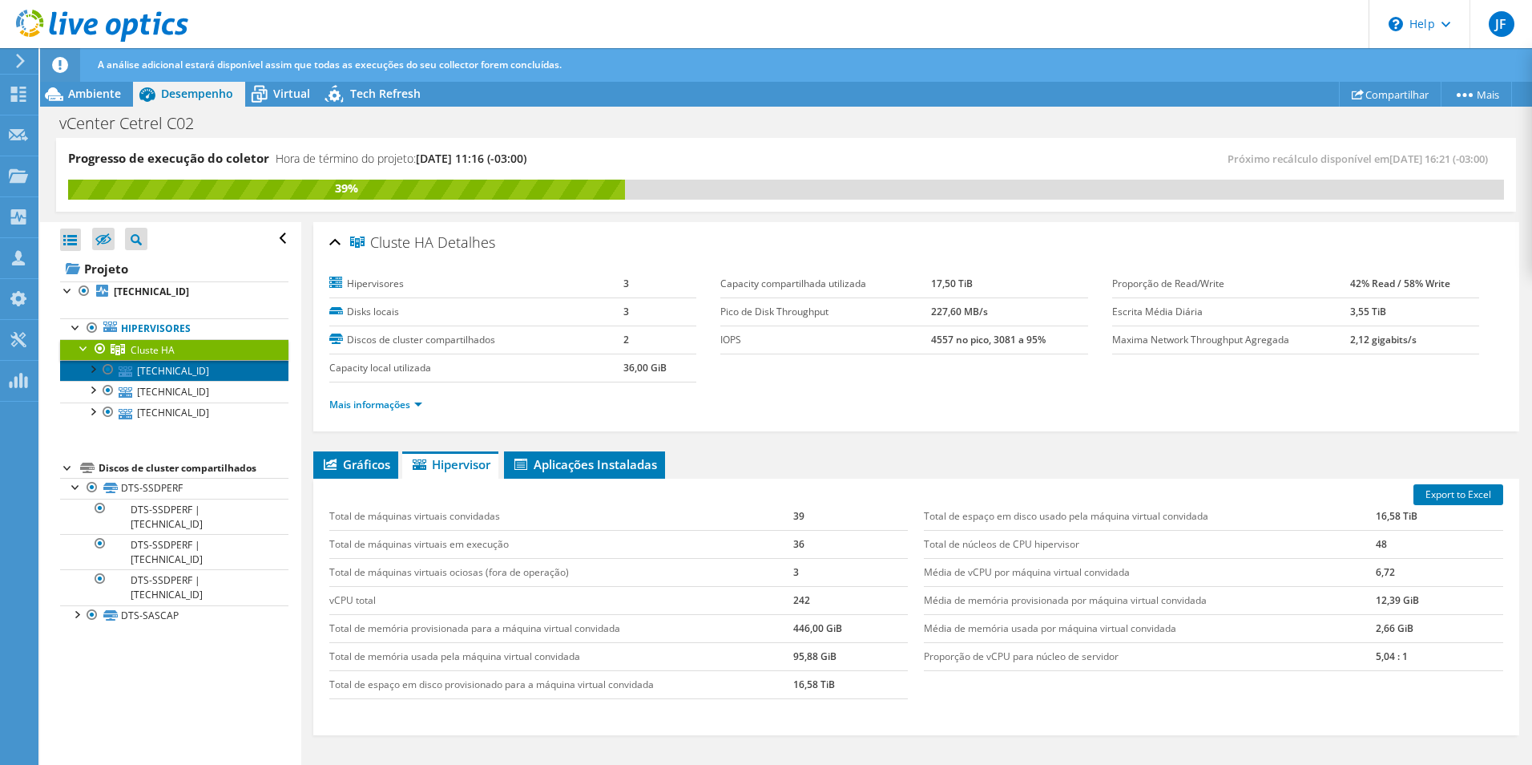
click at [153, 369] on link "[TECHNICAL_ID]" at bounding box center [174, 370] width 228 height 21
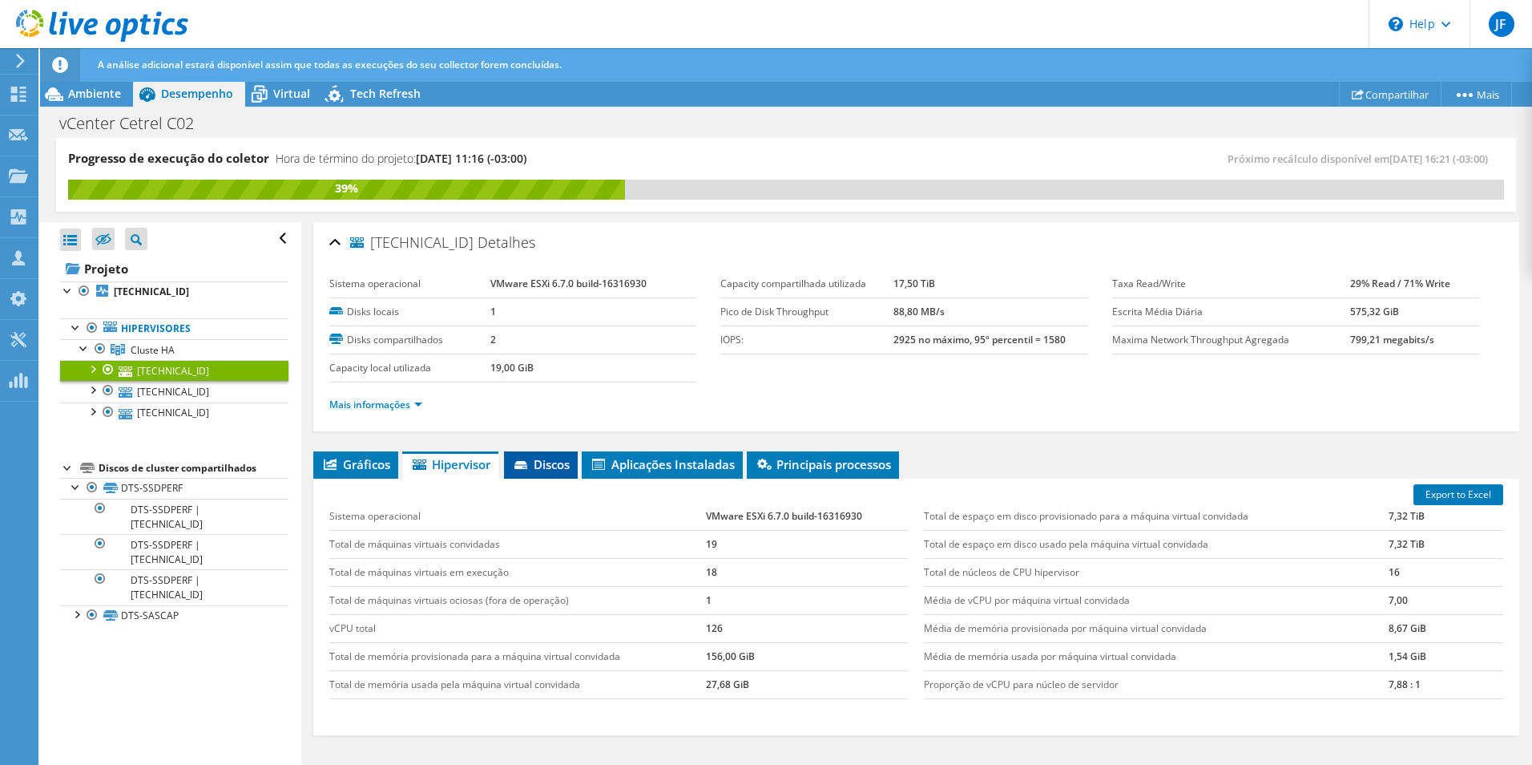
click at [527, 468] on icon at bounding box center [521, 465] width 13 height 8
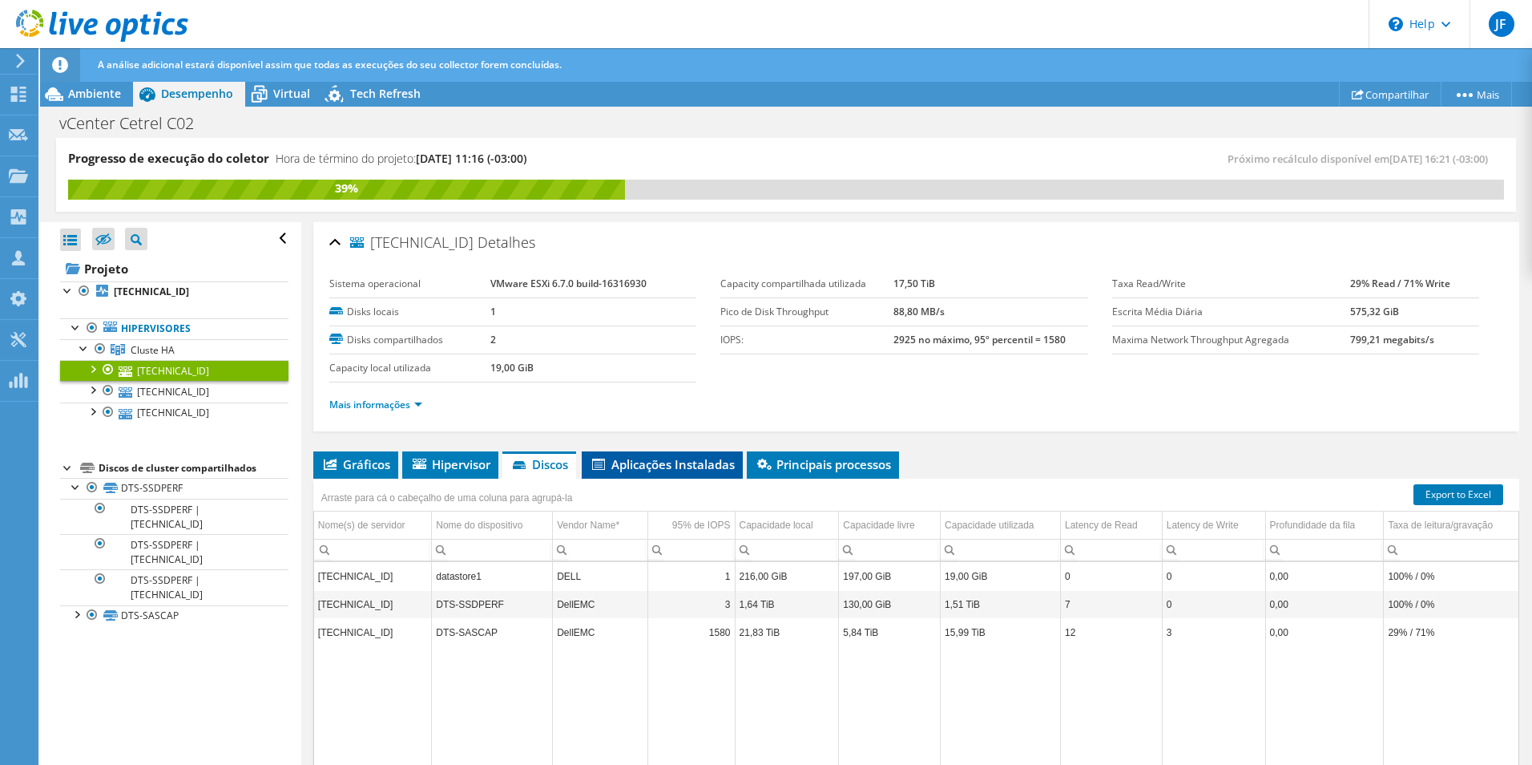
click at [714, 474] on li "Aplicações Instaladas" at bounding box center [662, 464] width 161 height 27
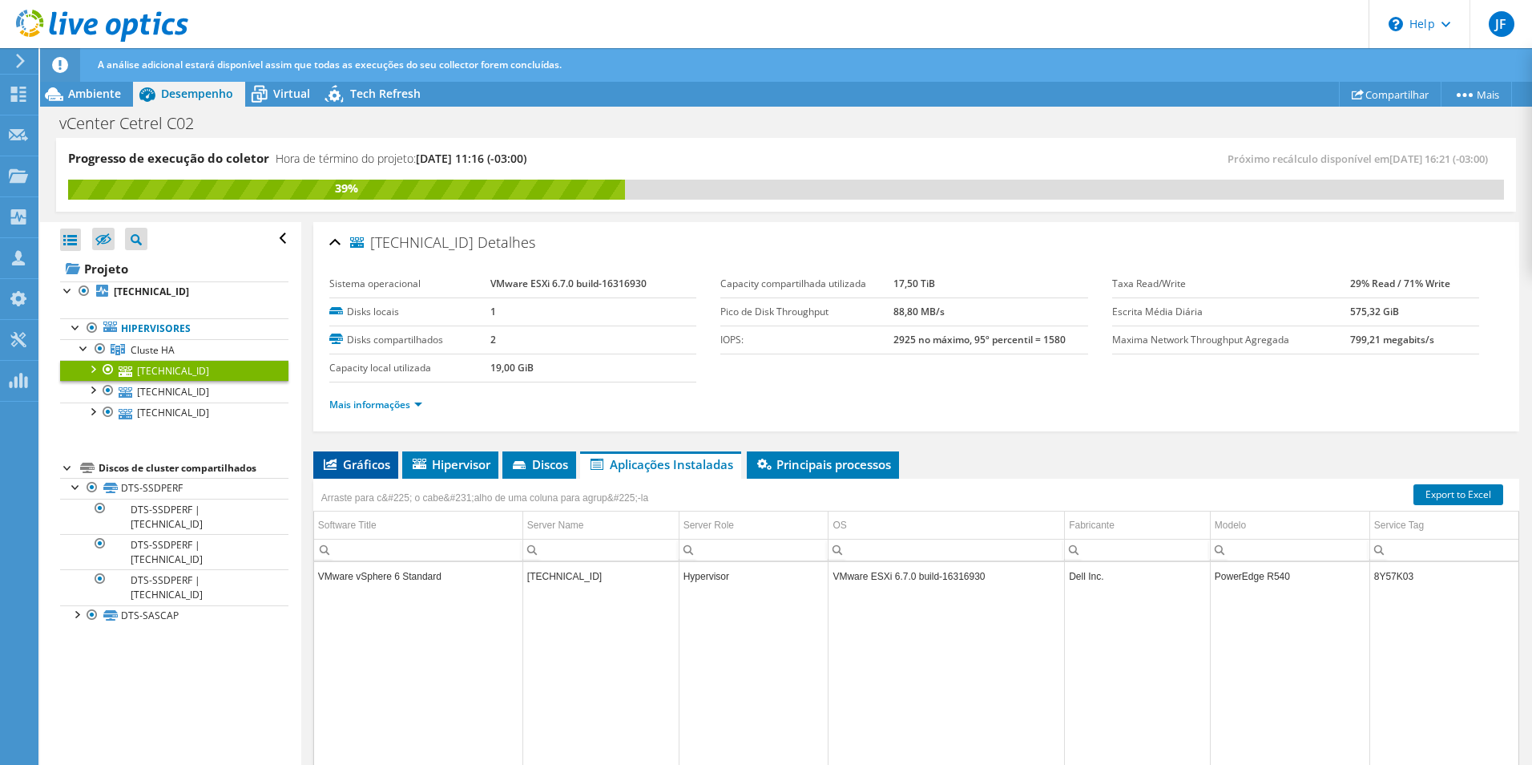
click at [353, 467] on span "Gráficos" at bounding box center [355, 464] width 69 height 16
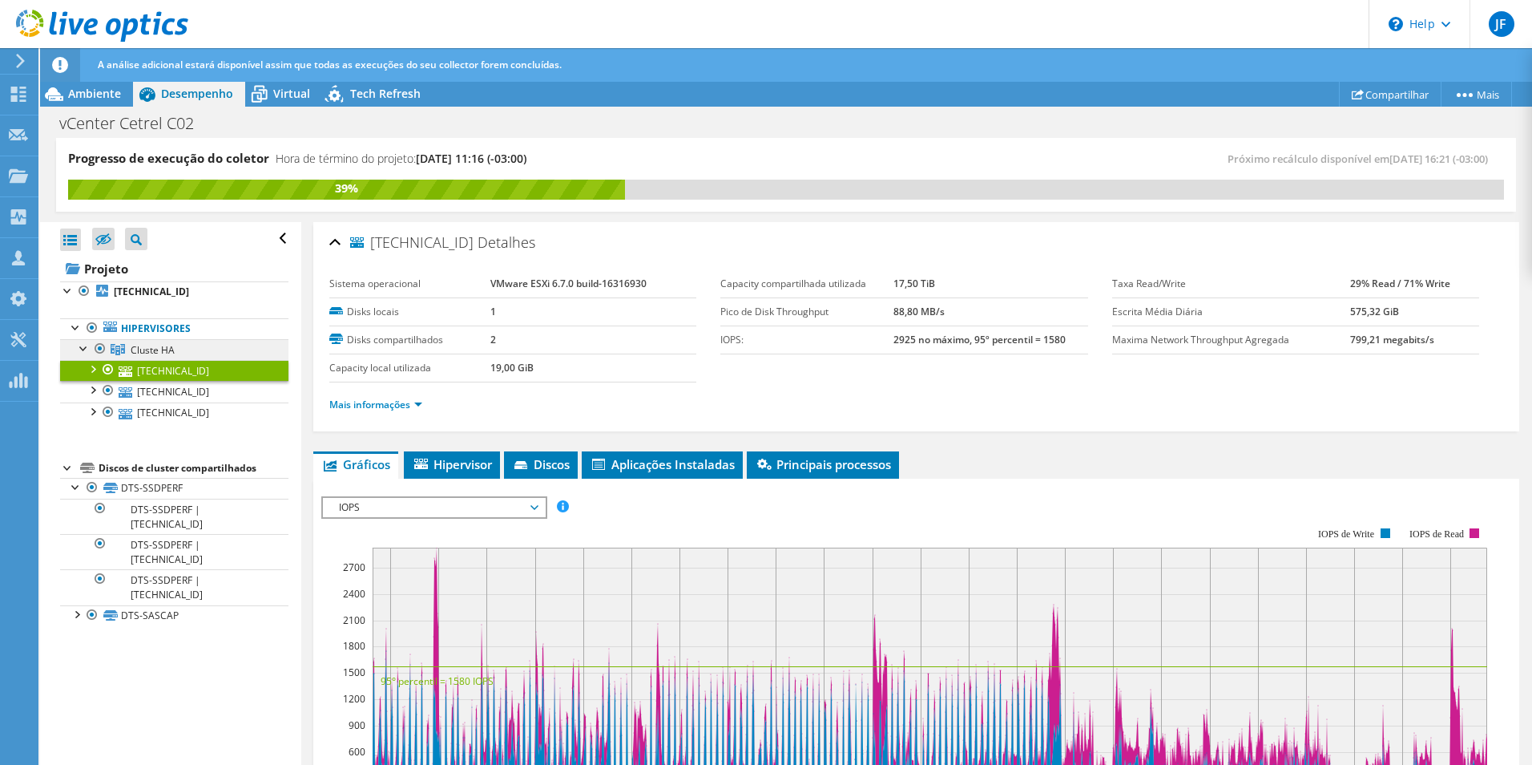
click at [172, 357] on link "Cluste HA" at bounding box center [174, 349] width 228 height 21
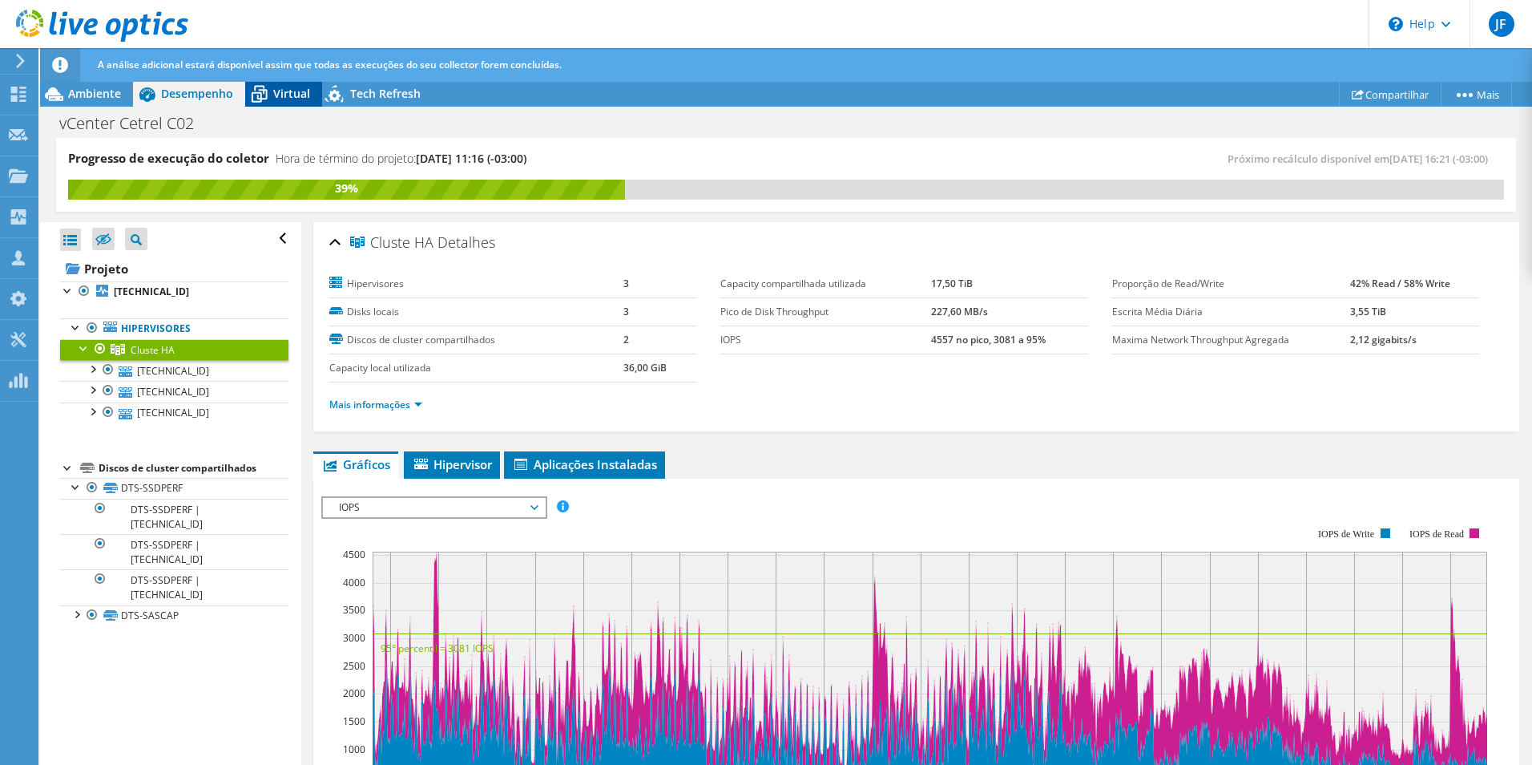
click at [276, 87] on span "Virtual" at bounding box center [291, 93] width 37 height 15
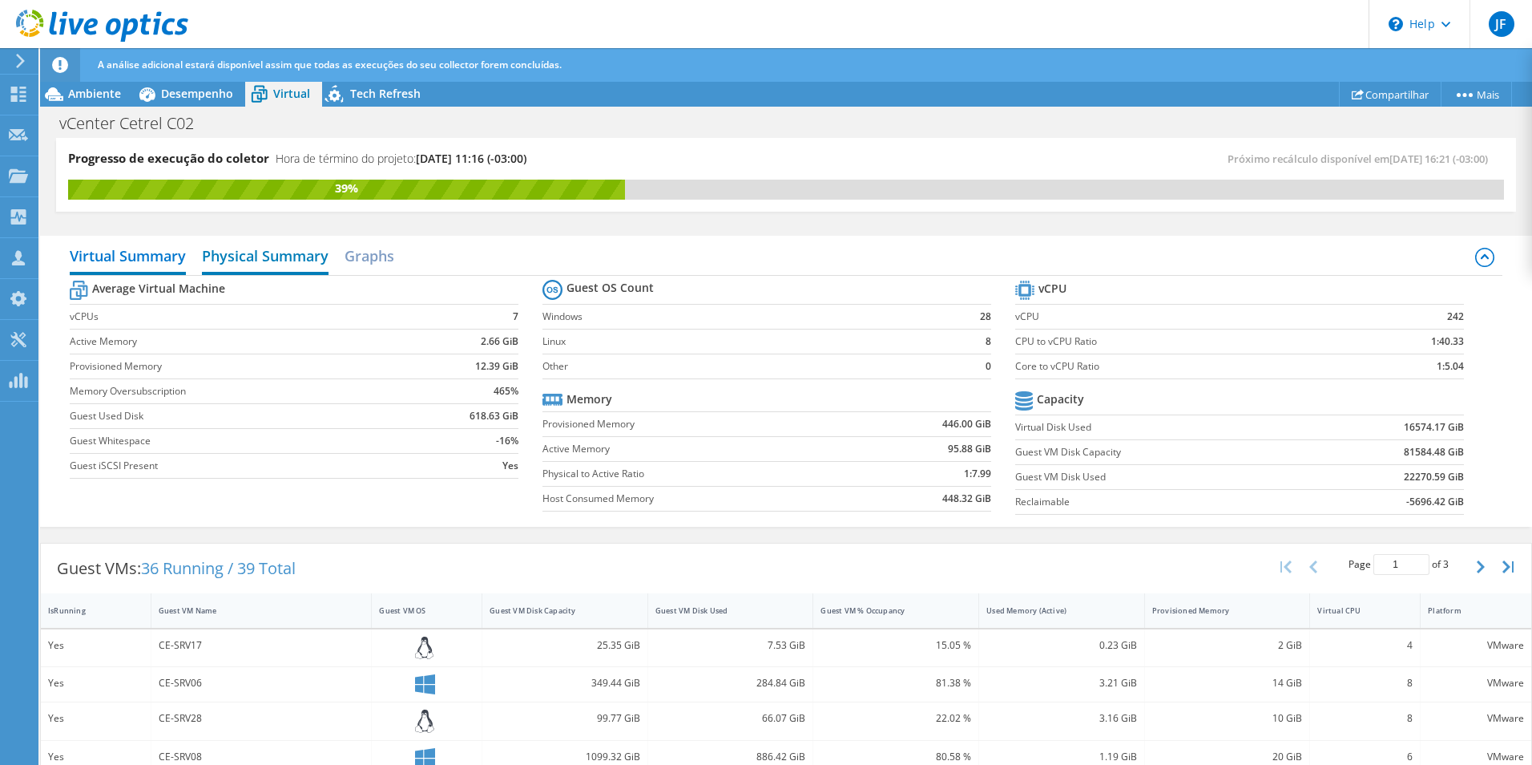
click at [274, 240] on h2 "Physical Summary" at bounding box center [265, 257] width 127 height 35
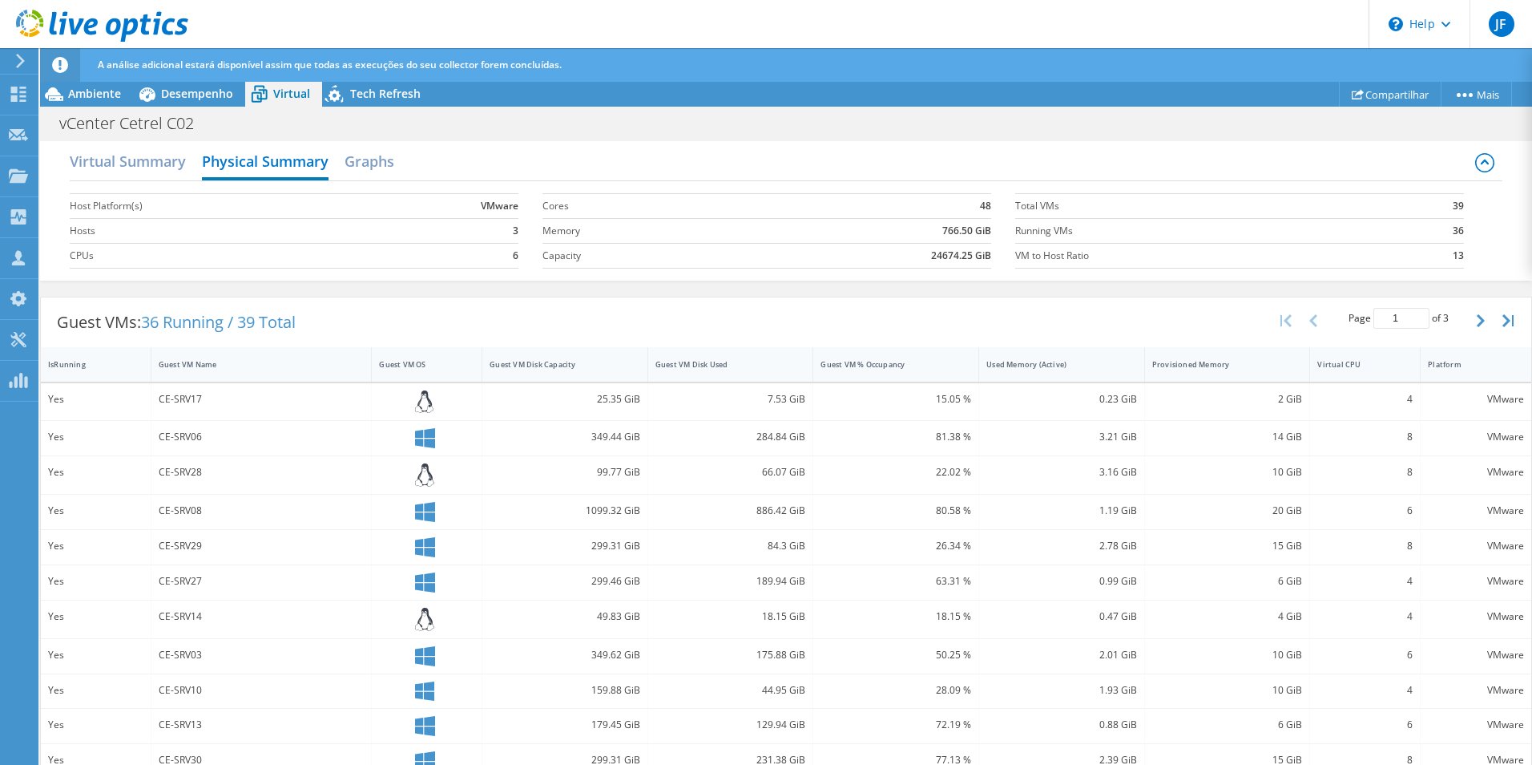
scroll to position [80, 0]
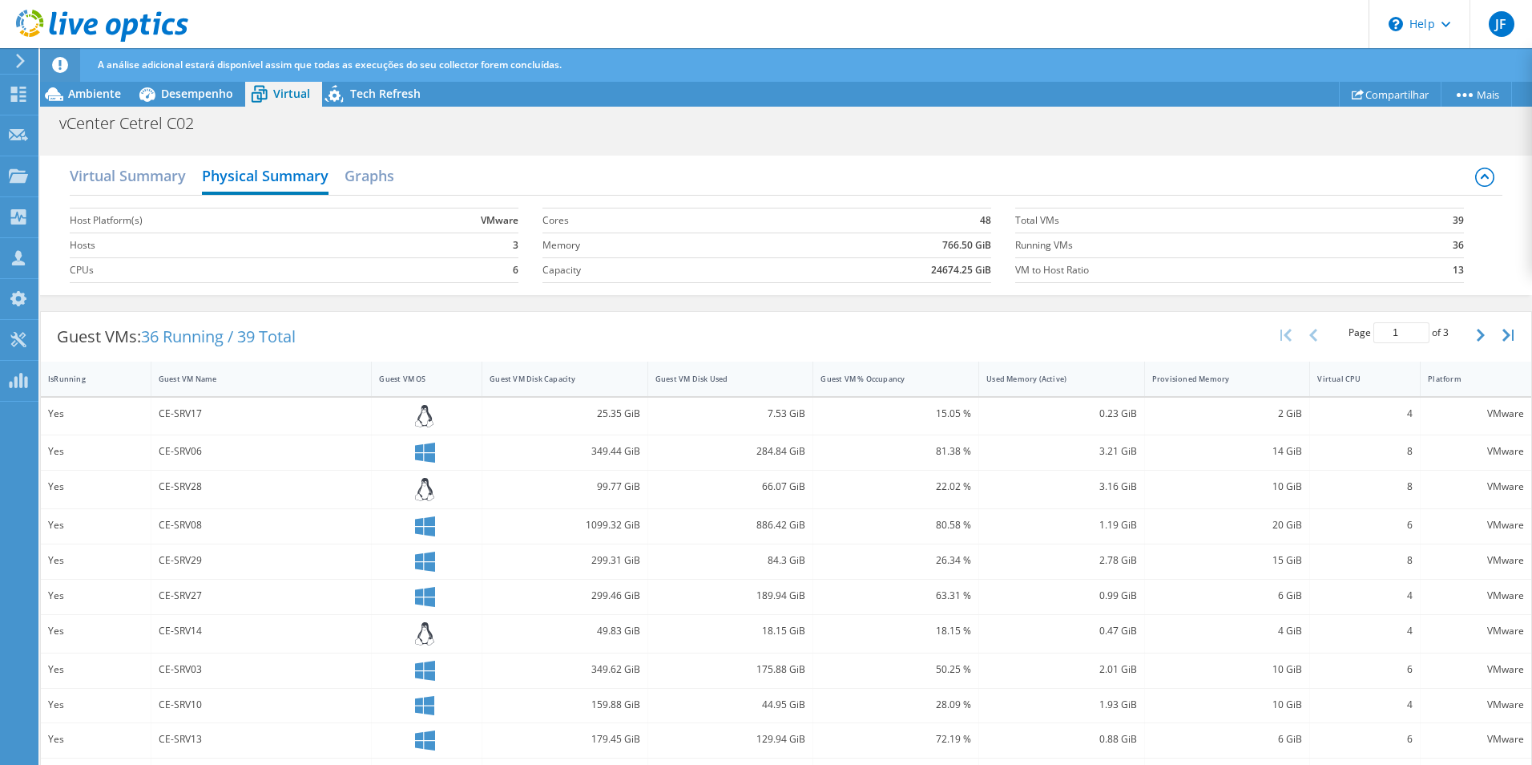
click at [20, 55] on icon at bounding box center [20, 61] width 12 height 14
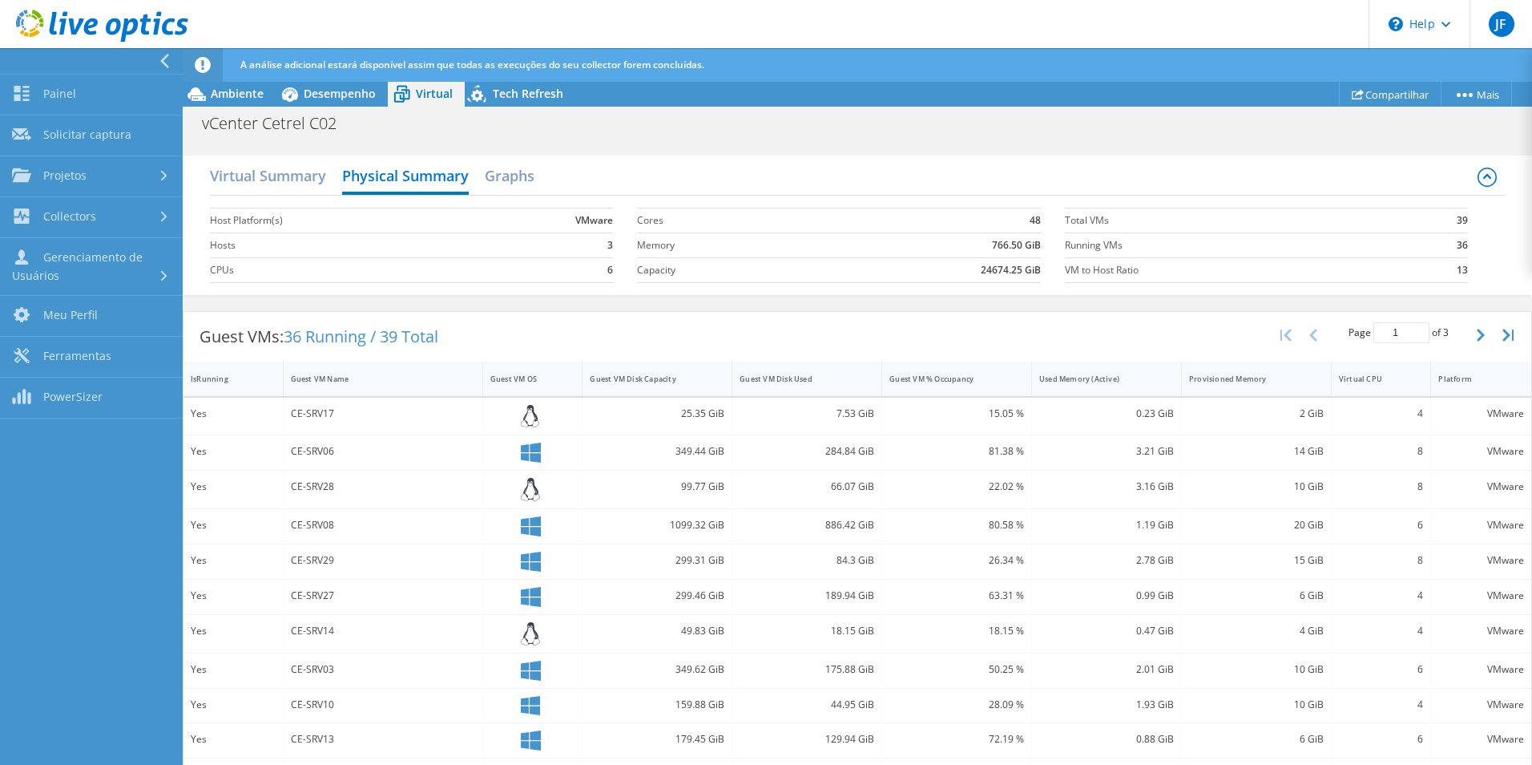
click at [1233, 333] on div "Guest VMs: 36 Running / 39 Total Page 1 of 3 5 rows 10 rows 20 rows 25 rows 50 …" at bounding box center [858, 337] width 1348 height 50
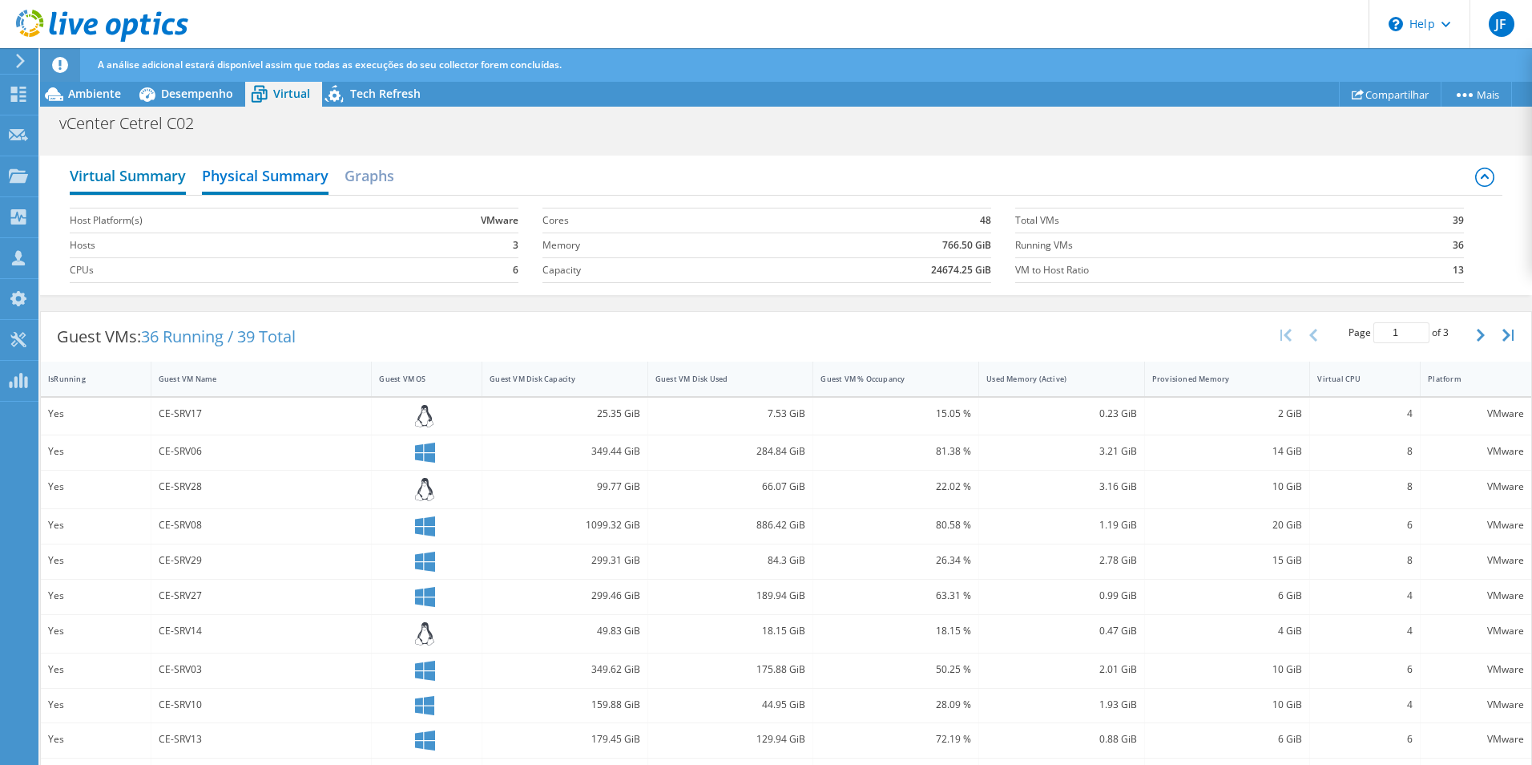
click at [146, 171] on h2 "Virtual Summary" at bounding box center [128, 176] width 116 height 35
